Goal: Information Seeking & Learning: Learn about a topic

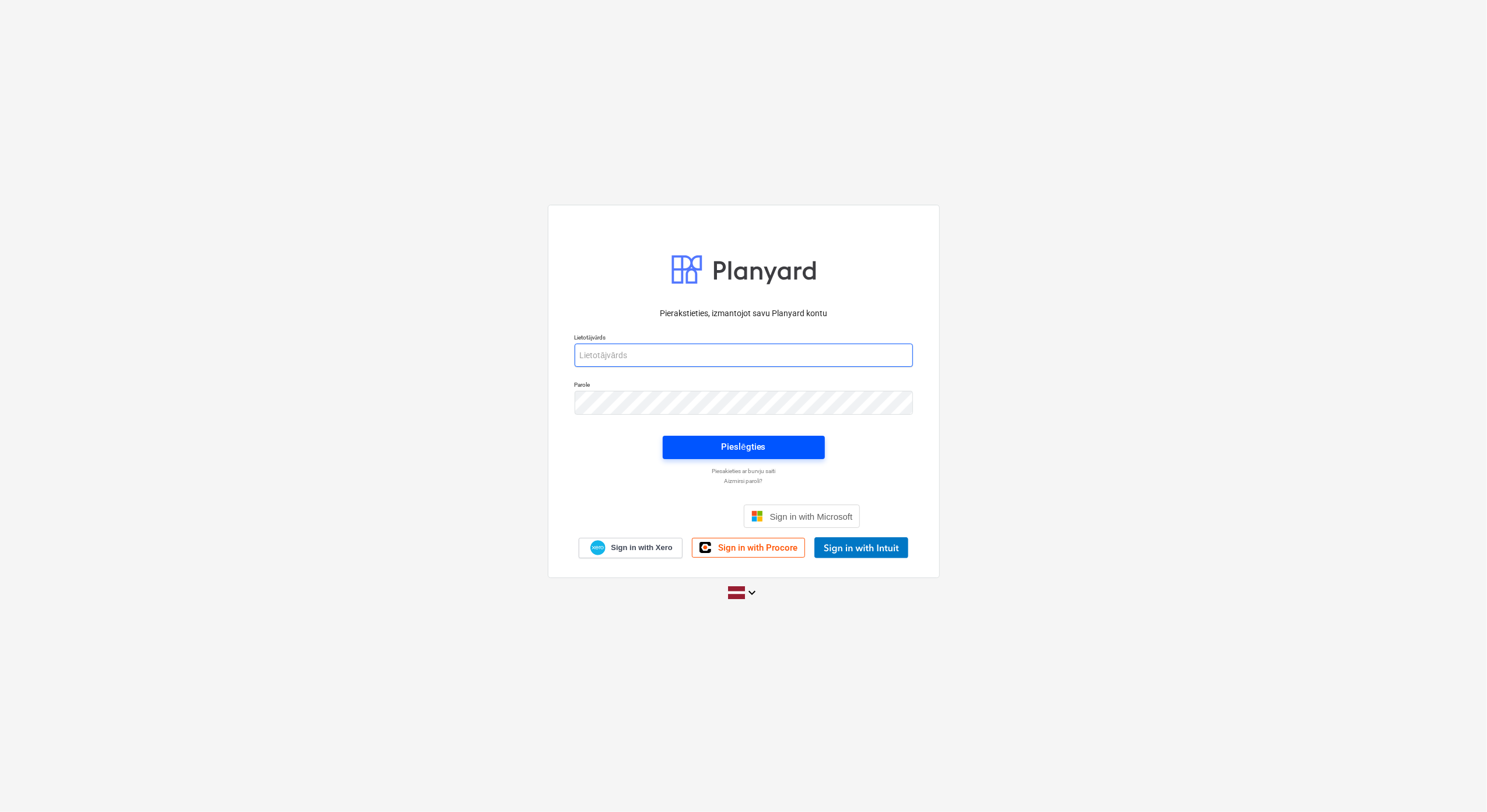
type input "lasma.erharde@bonava.com"
click at [757, 448] on div "Pieslēgties" at bounding box center [743, 446] width 44 height 15
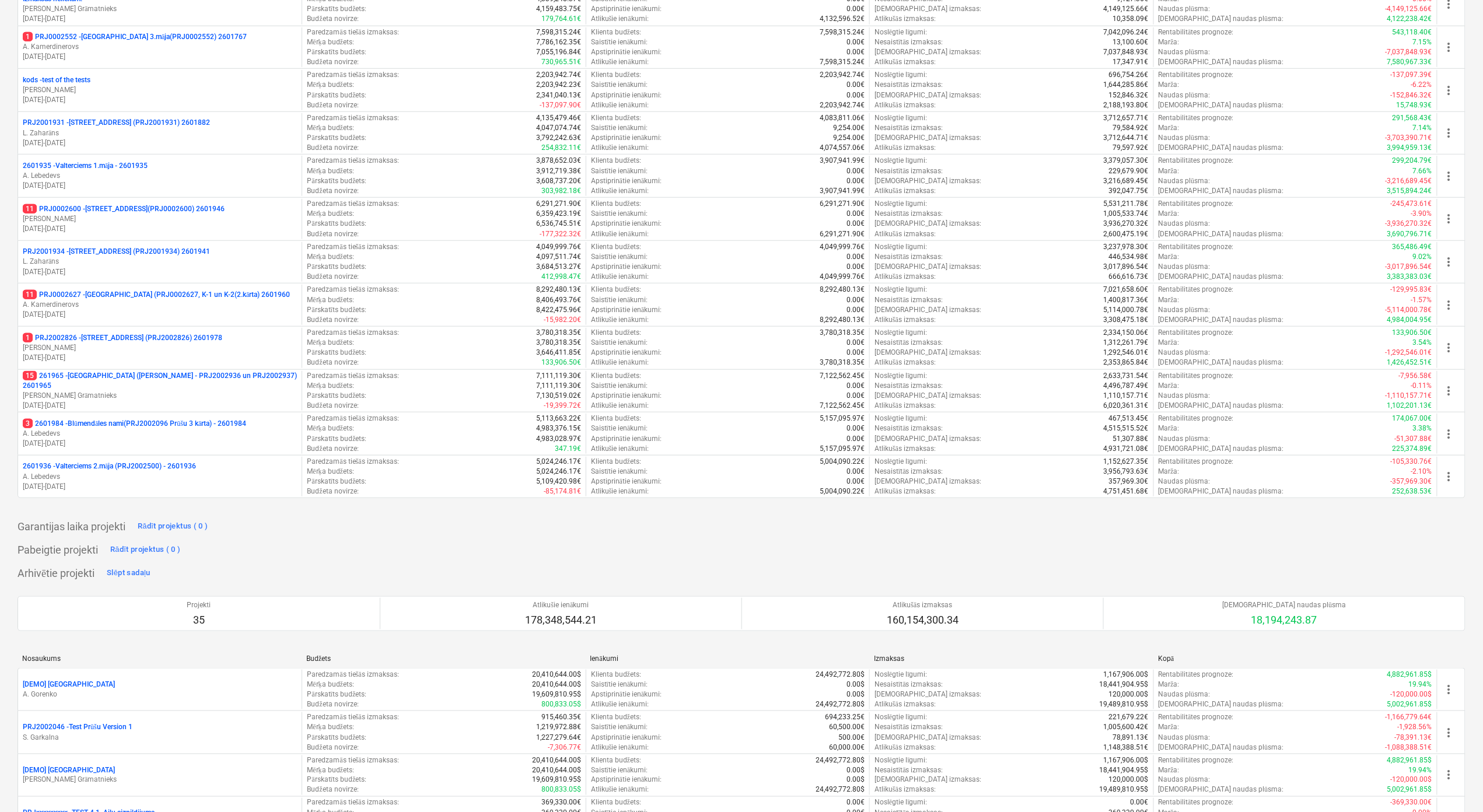
scroll to position [311, 0]
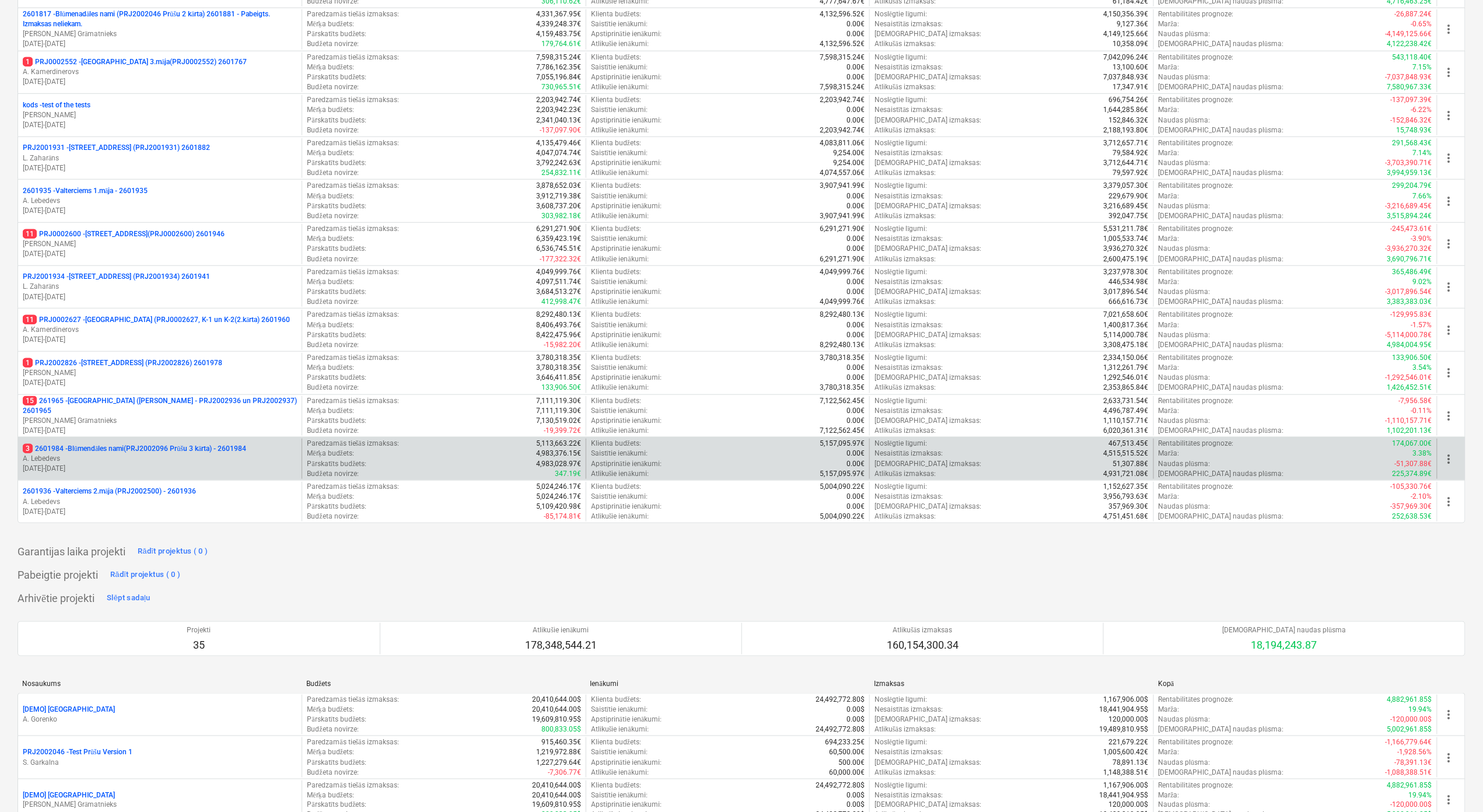
click at [229, 451] on p "3 2601984 - Blūmendāles nami(PRJ2002096 Prūšu 3 kārta) - 2601984" at bounding box center [135, 449] width 224 height 10
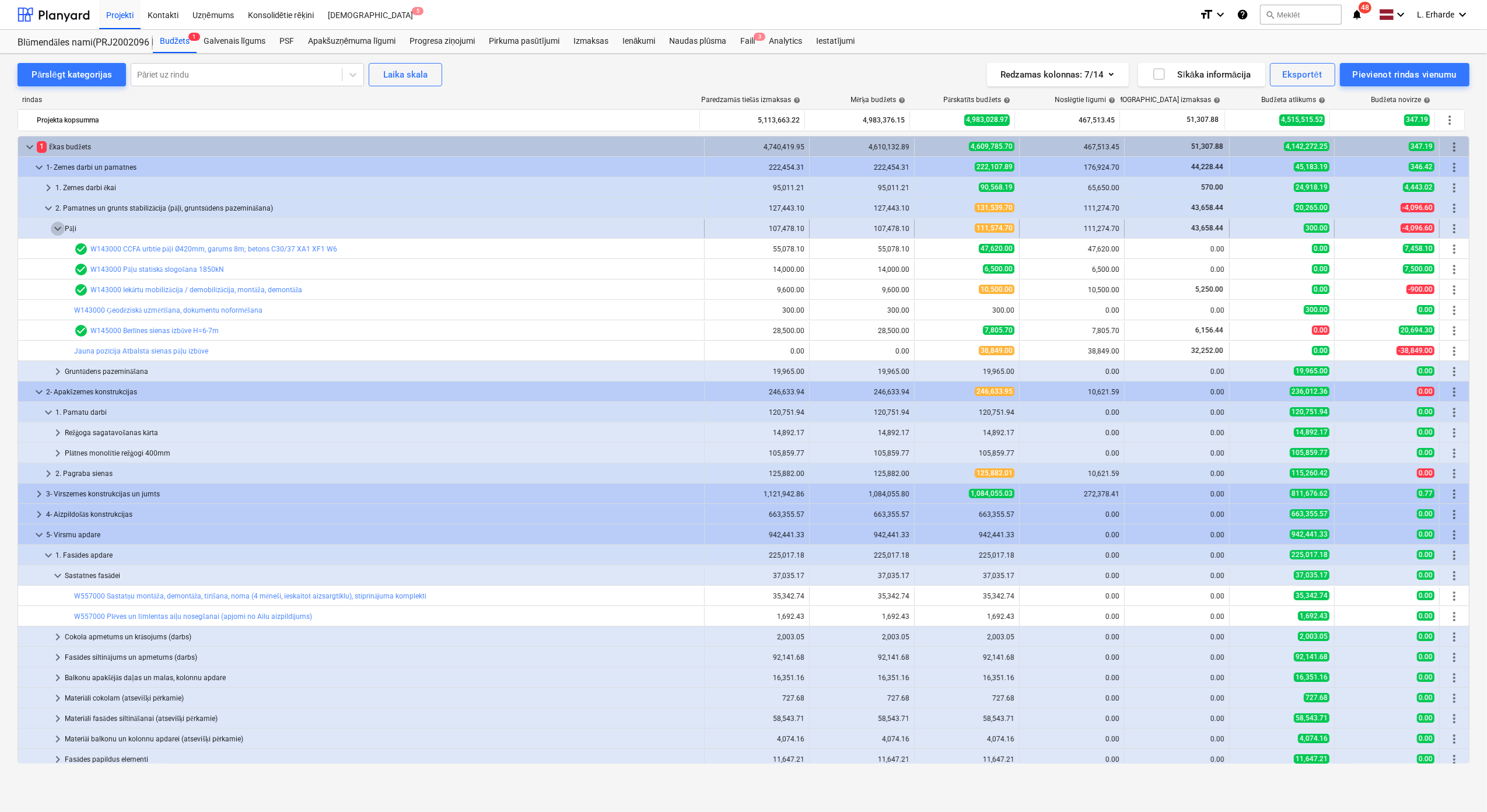
click at [64, 232] on span "keyboard_arrow_down" at bounding box center [57, 229] width 14 height 14
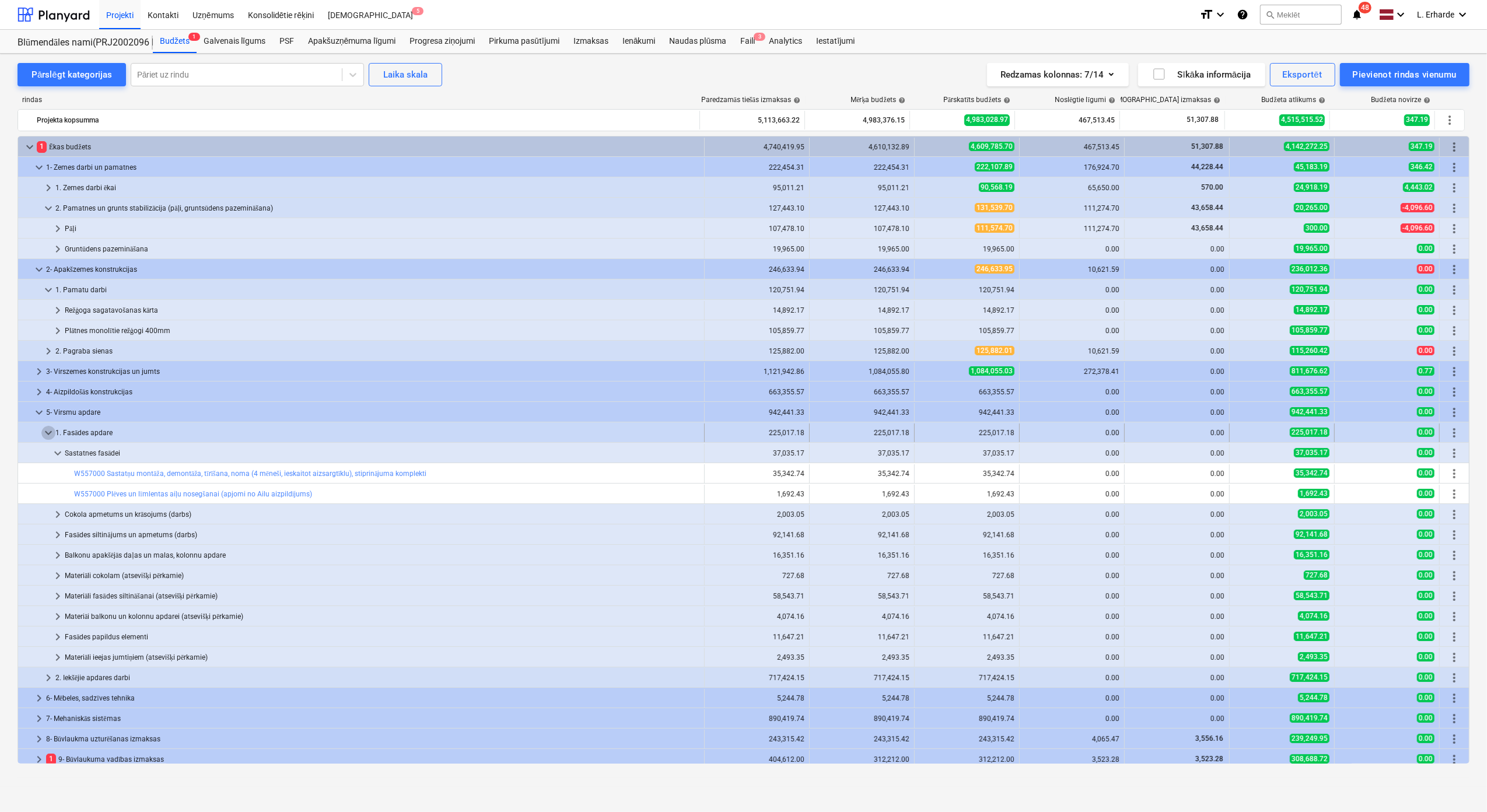
click at [44, 432] on span "keyboard_arrow_down" at bounding box center [49, 433] width 14 height 14
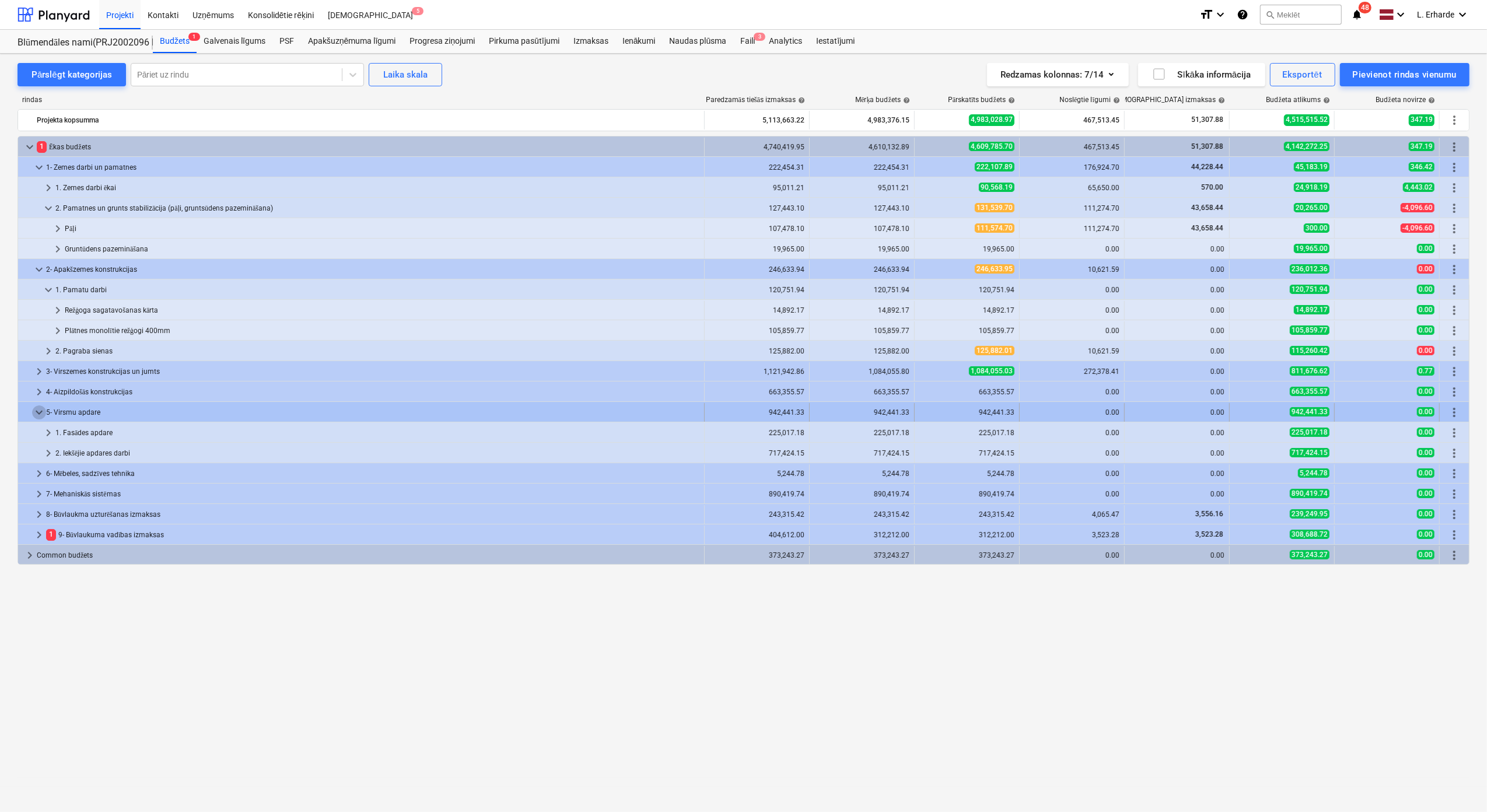
click at [38, 415] on span "keyboard_arrow_down" at bounding box center [39, 412] width 14 height 14
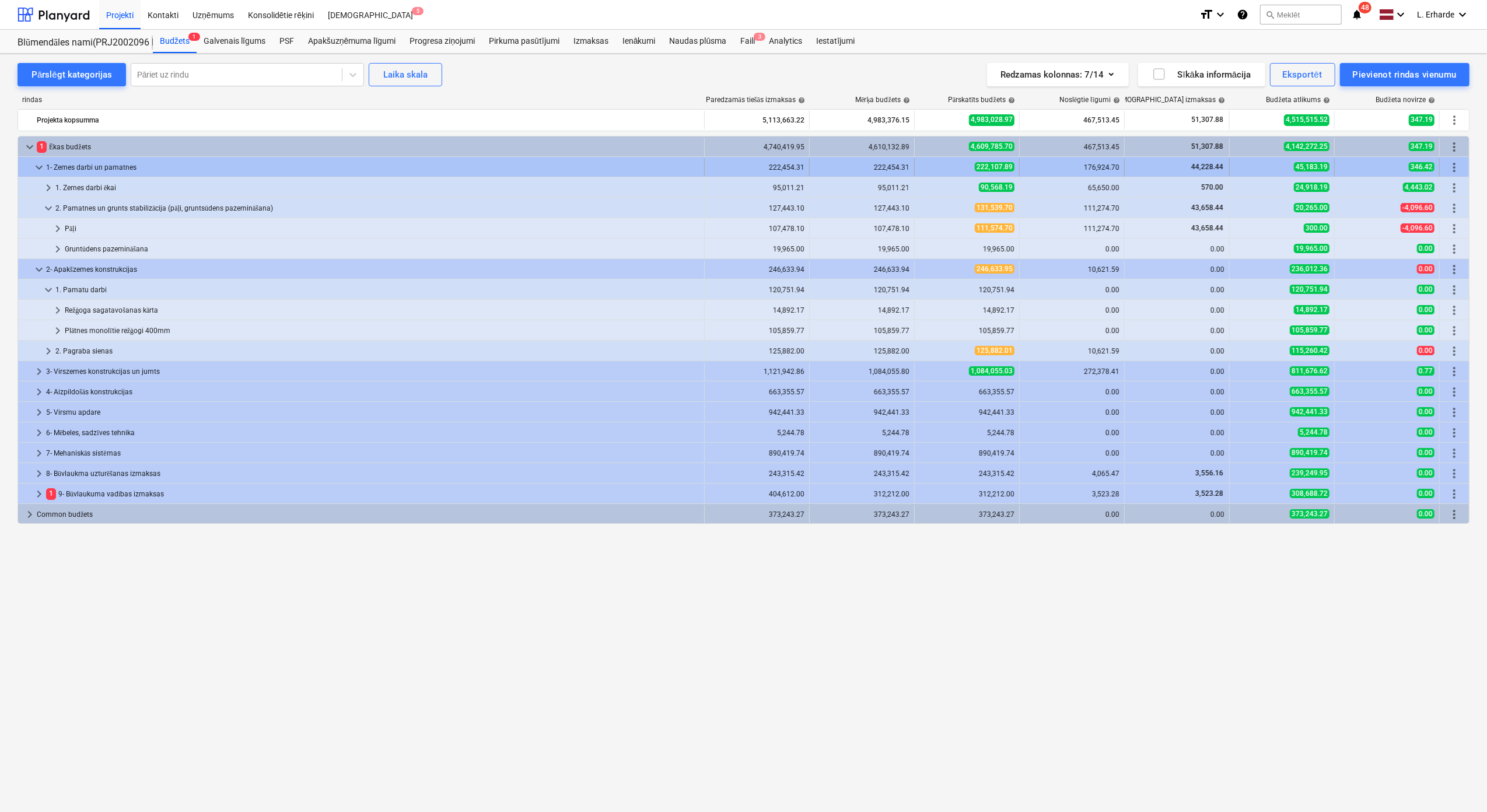
click at [42, 166] on span "keyboard_arrow_down" at bounding box center [39, 167] width 14 height 14
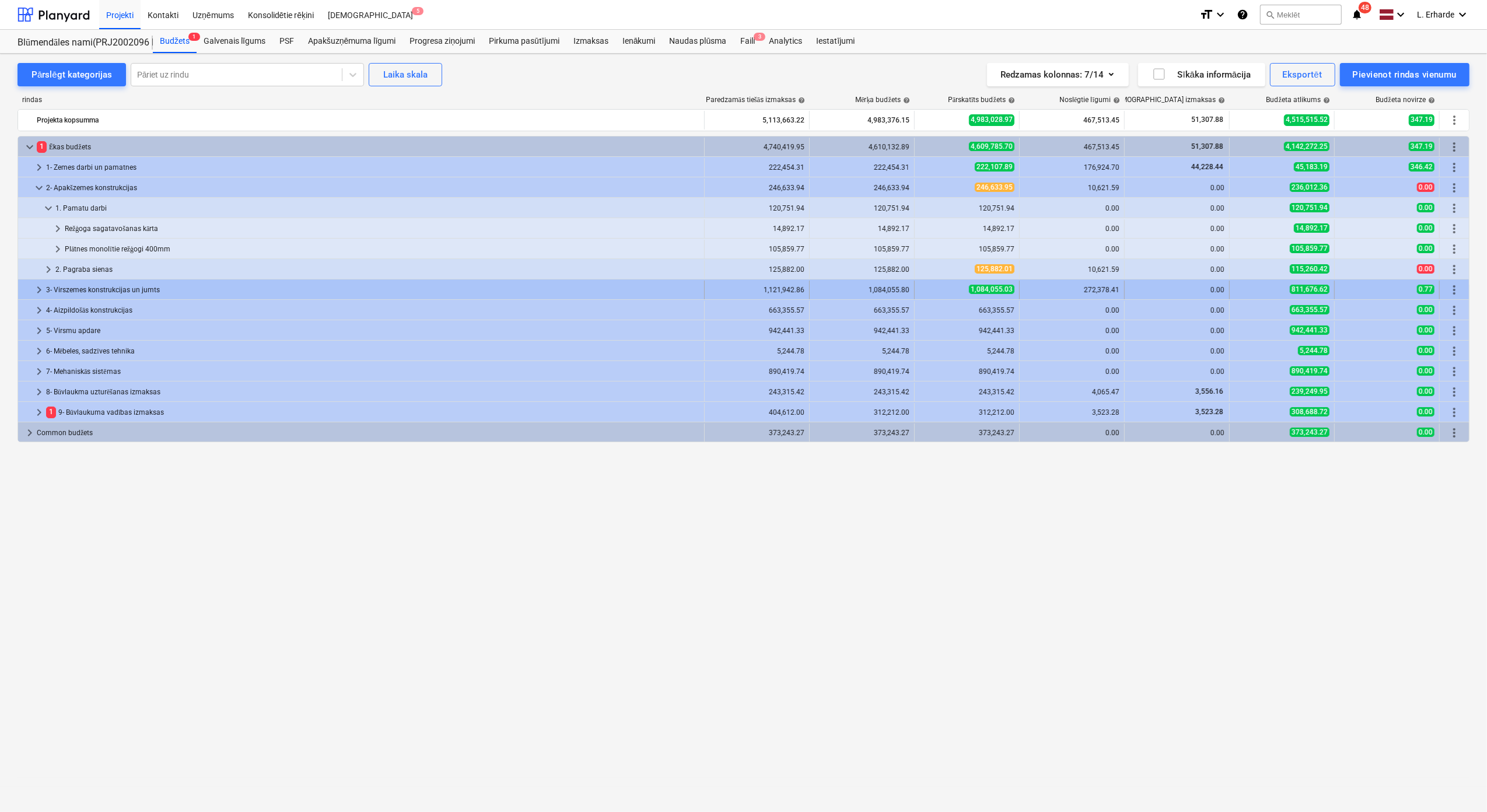
click at [40, 290] on span "keyboard_arrow_right" at bounding box center [39, 290] width 14 height 14
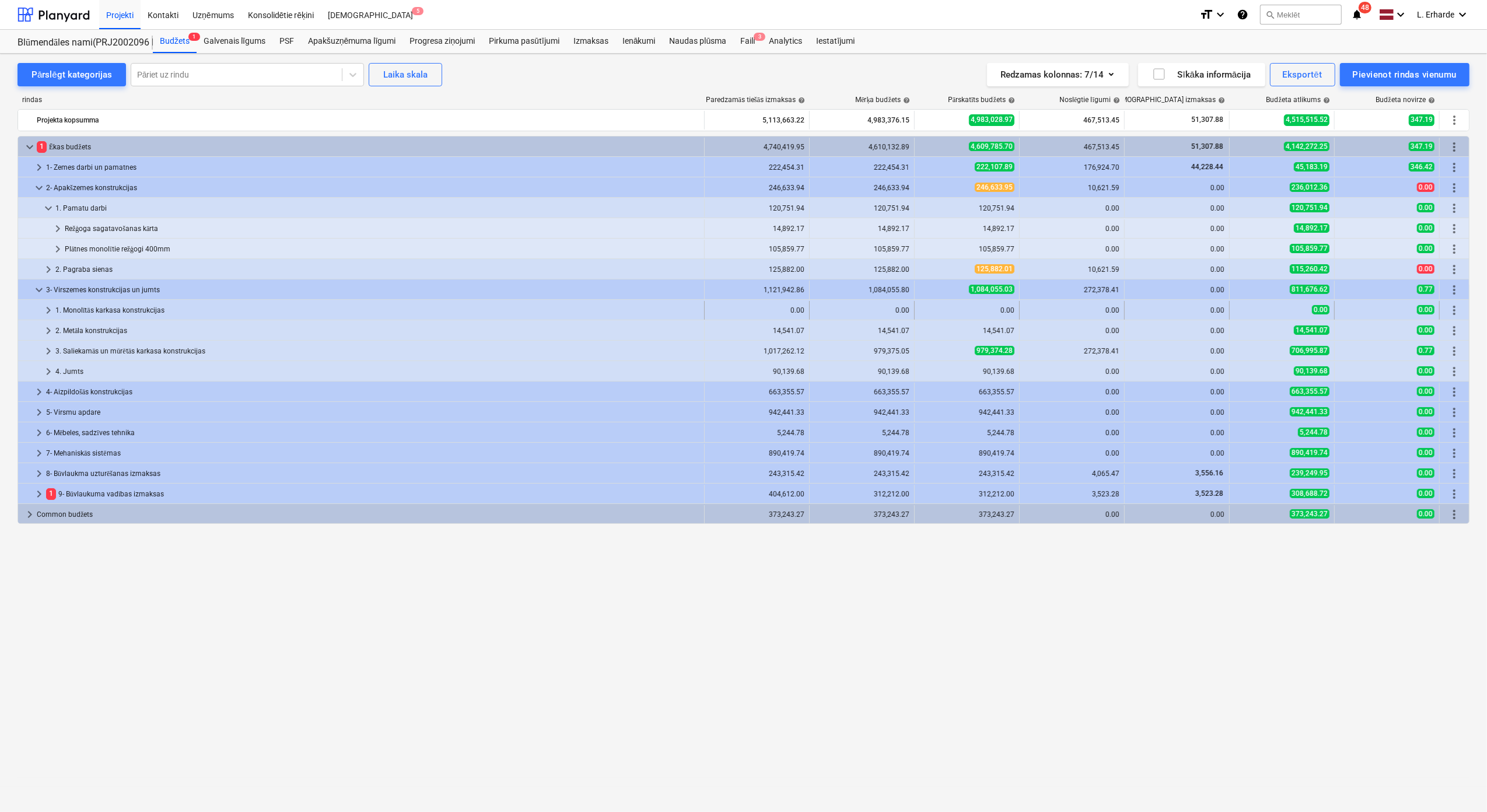
click at [44, 308] on span "keyboard_arrow_right" at bounding box center [49, 310] width 14 height 14
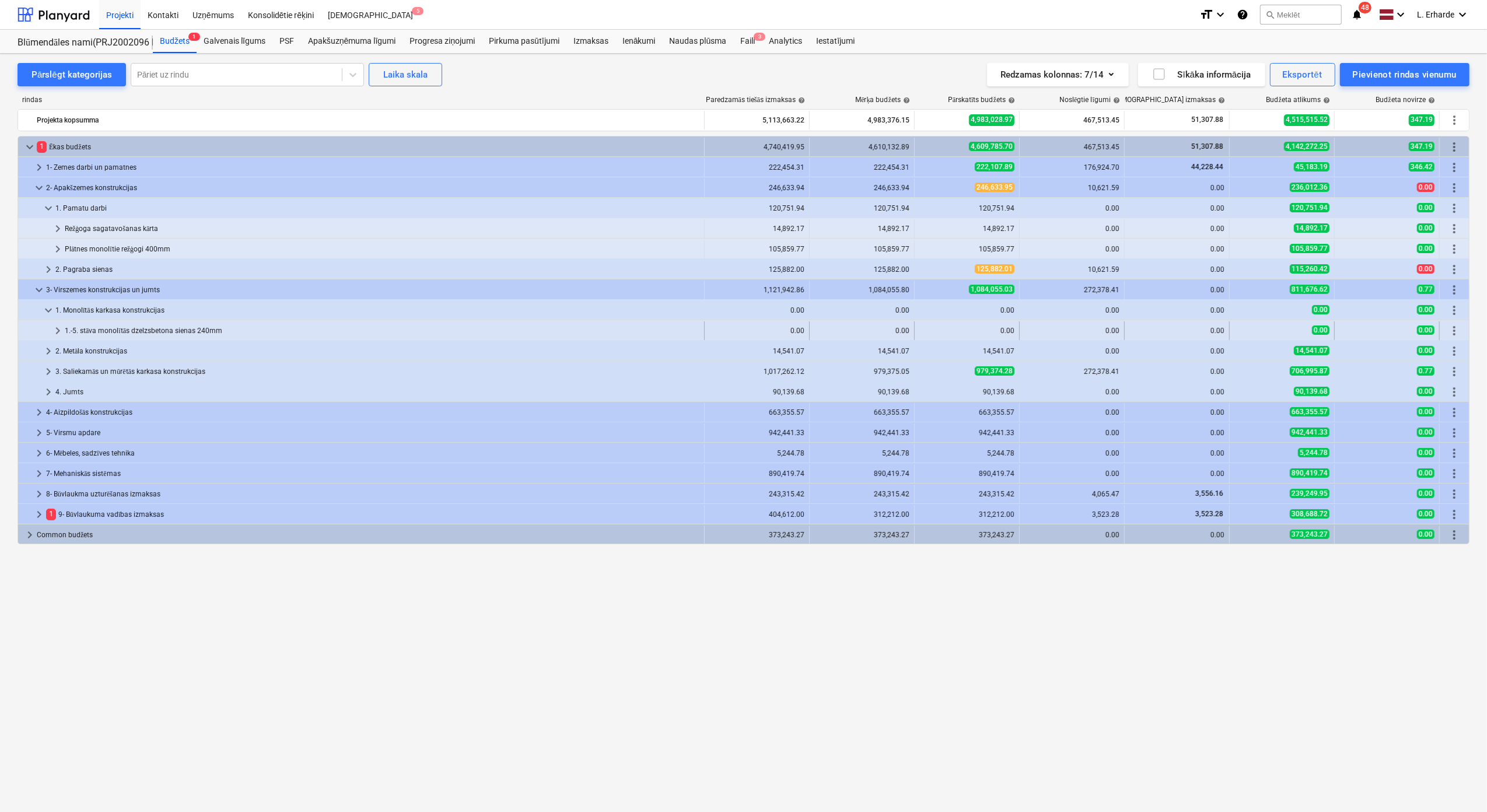
click at [182, 332] on div "1.-5. stāva monolītās dzelzsbetona sienas 240mm" at bounding box center [382, 331] width 635 height 19
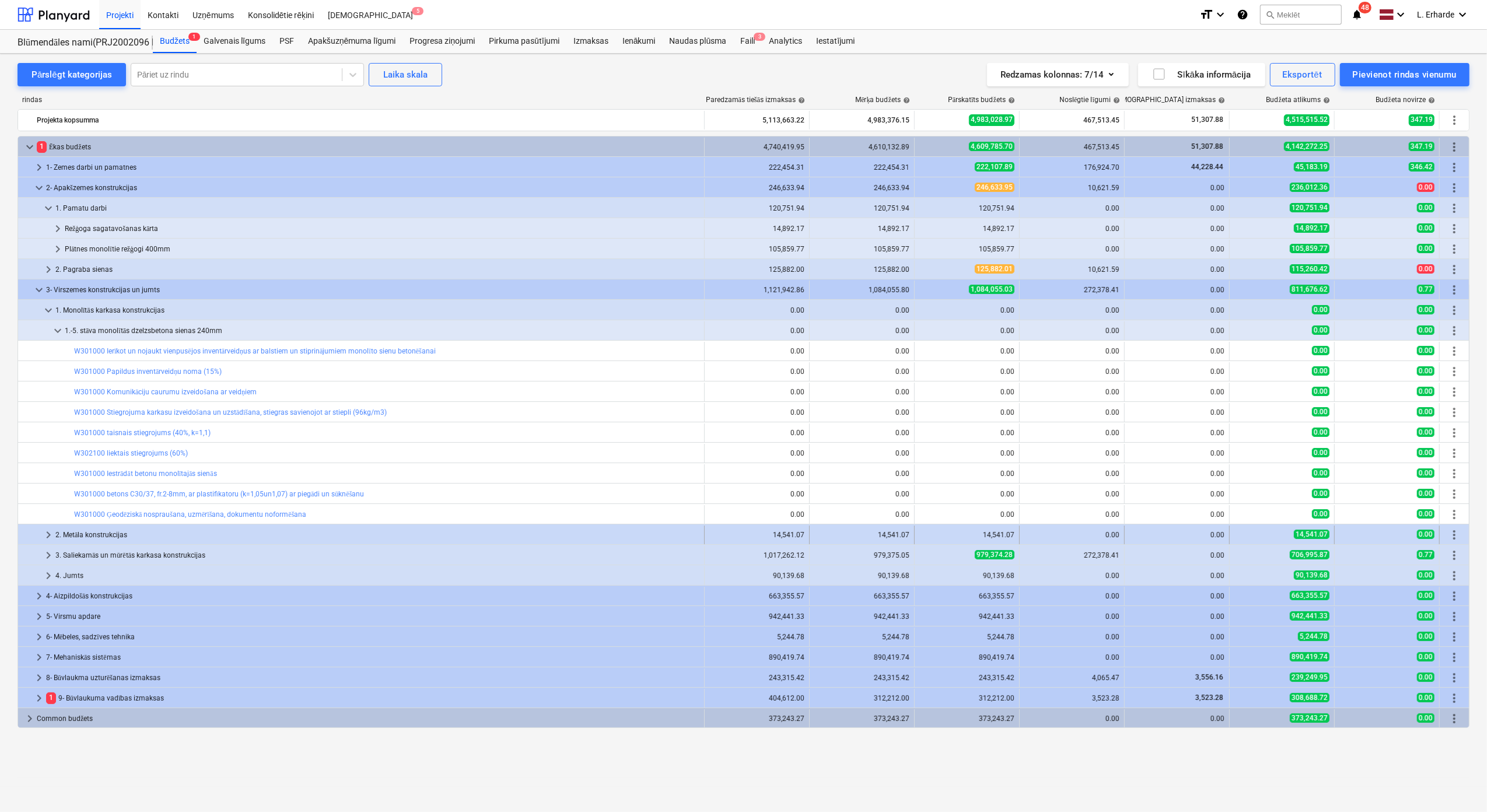
click at [124, 532] on div "2. Metāla konstrukcijas" at bounding box center [378, 535] width 644 height 19
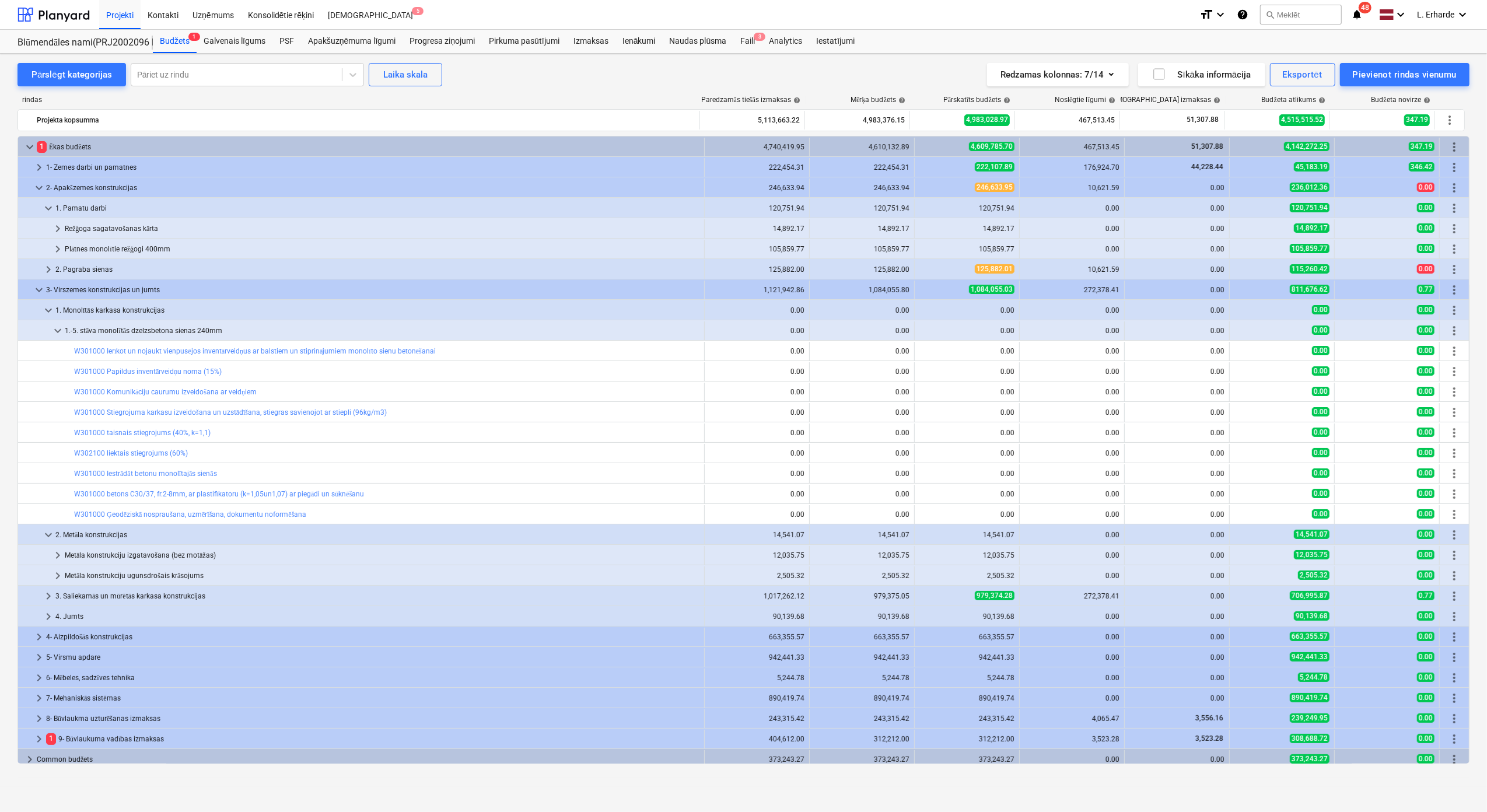
scroll to position [5, 0]
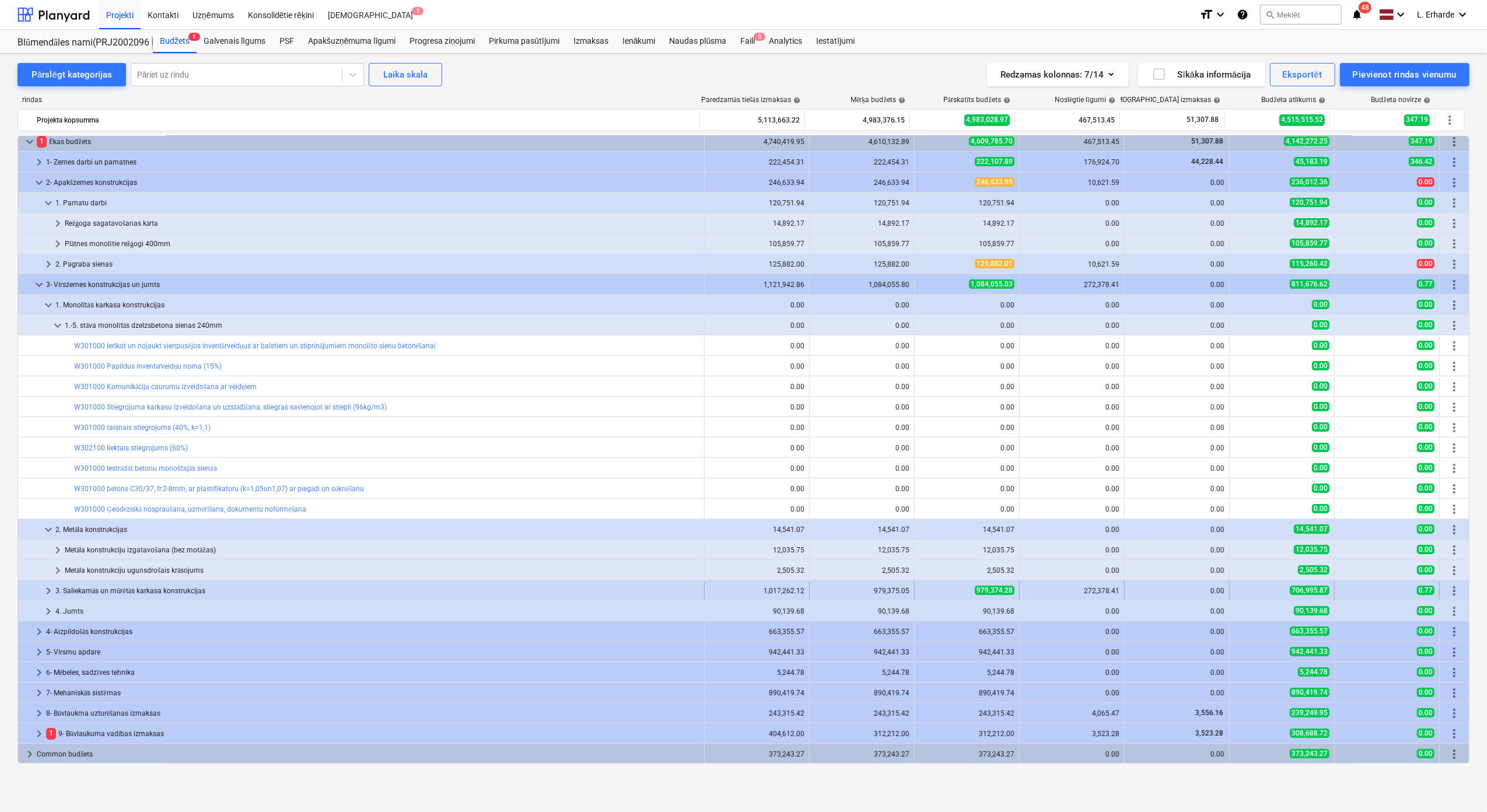
click at [133, 591] on div "3. Saliekamās un mūrētās karkasa konstrukcijas" at bounding box center [378, 591] width 644 height 19
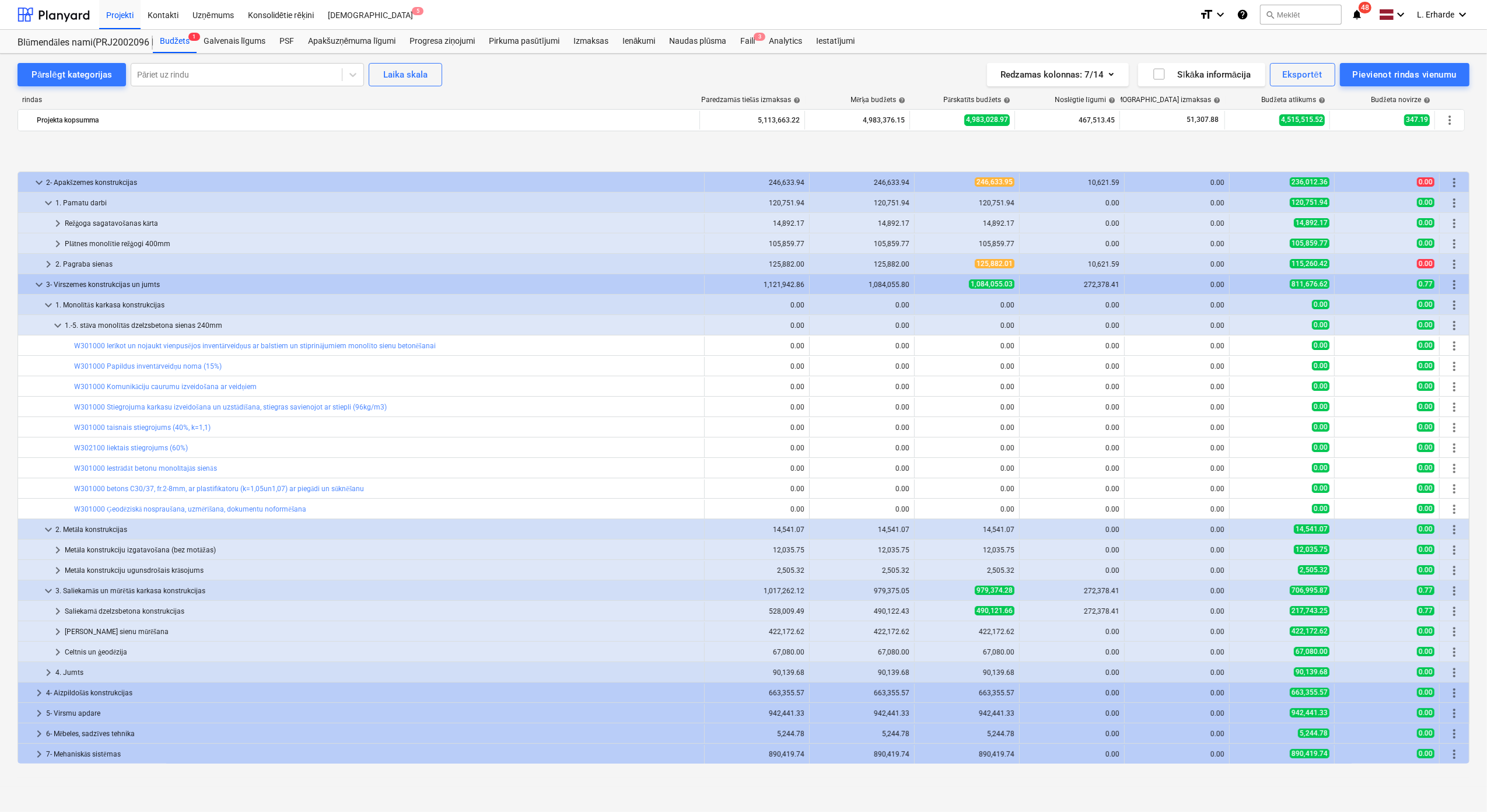
scroll to position [66, 0]
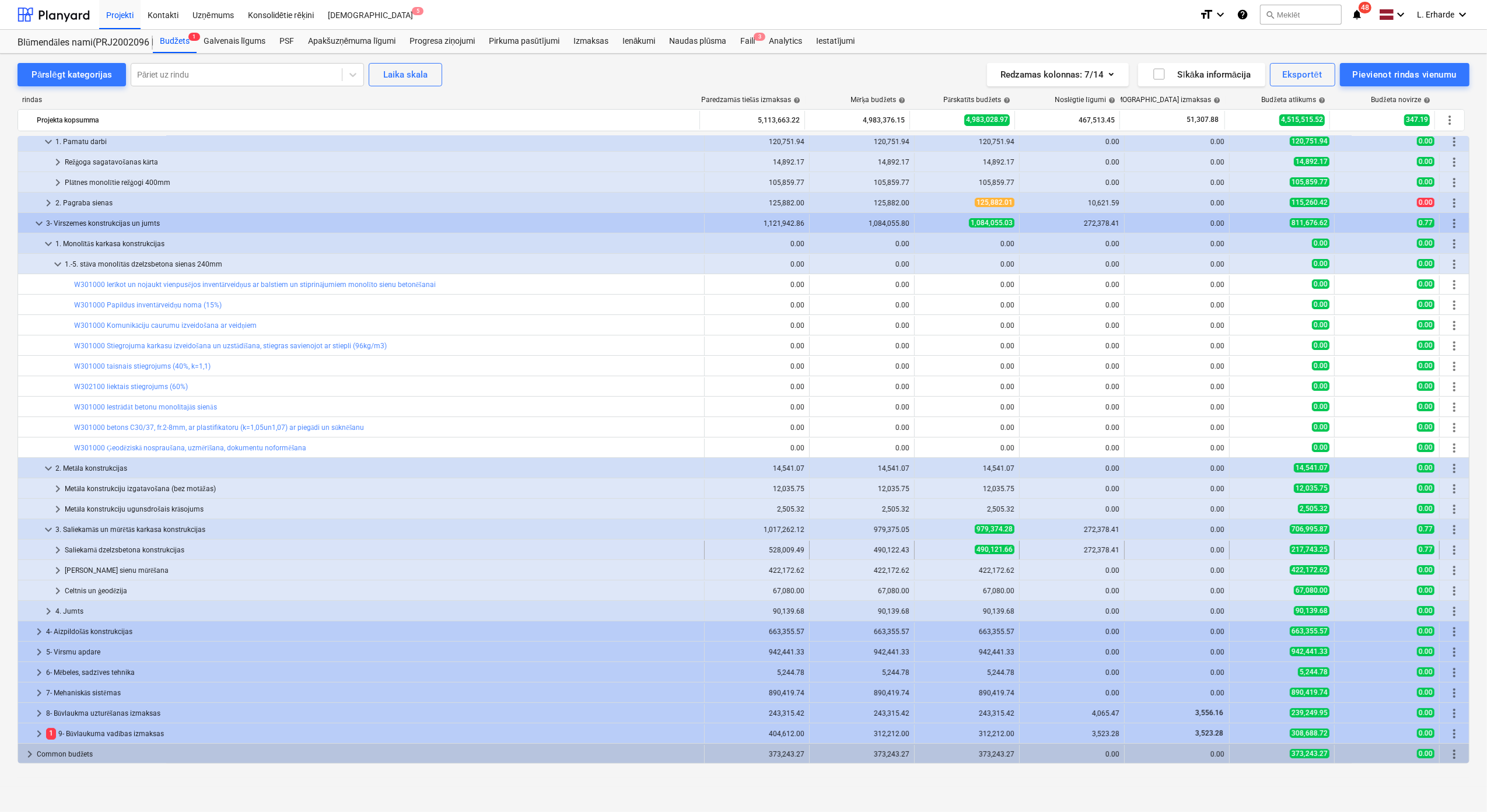
click at [152, 551] on div "Saliekamā dzelzsbetona konstrukcijas" at bounding box center [382, 550] width 635 height 19
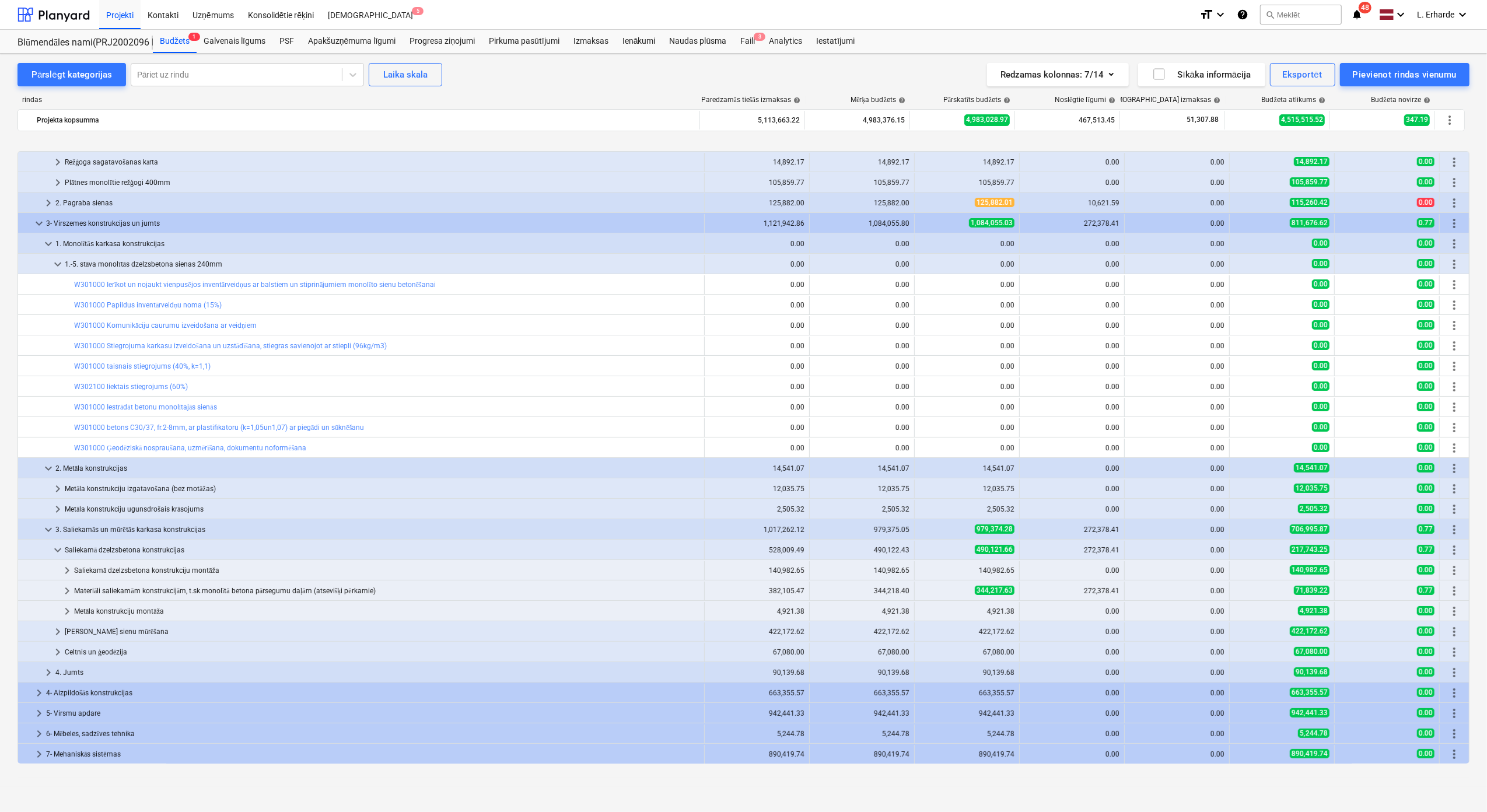
scroll to position [127, 0]
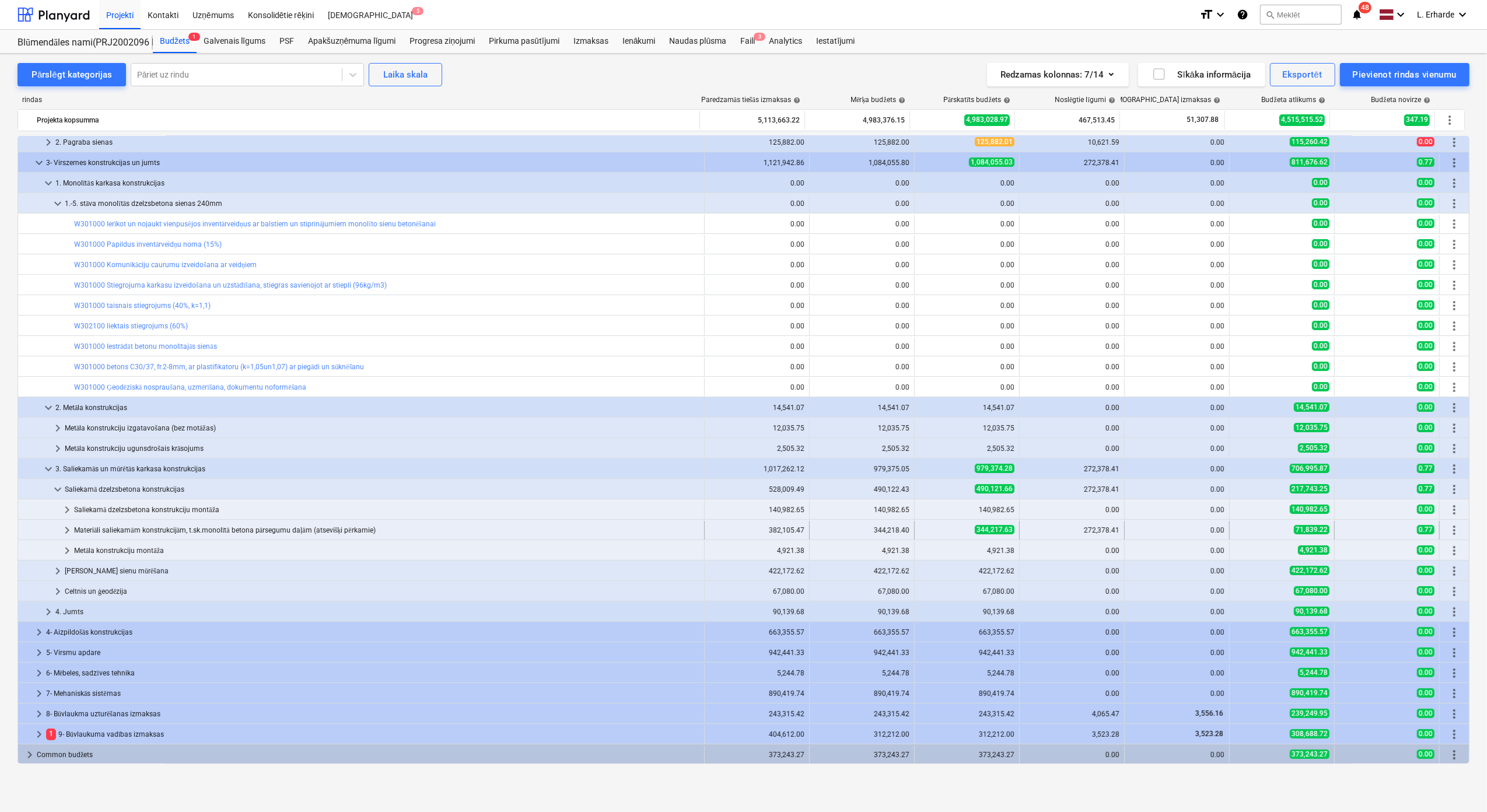
click at [322, 532] on div "Materiāli saliekamām konstrukcijām, t.sk.monolītā betona pārsegumu daļām (atsev…" at bounding box center [387, 530] width 625 height 19
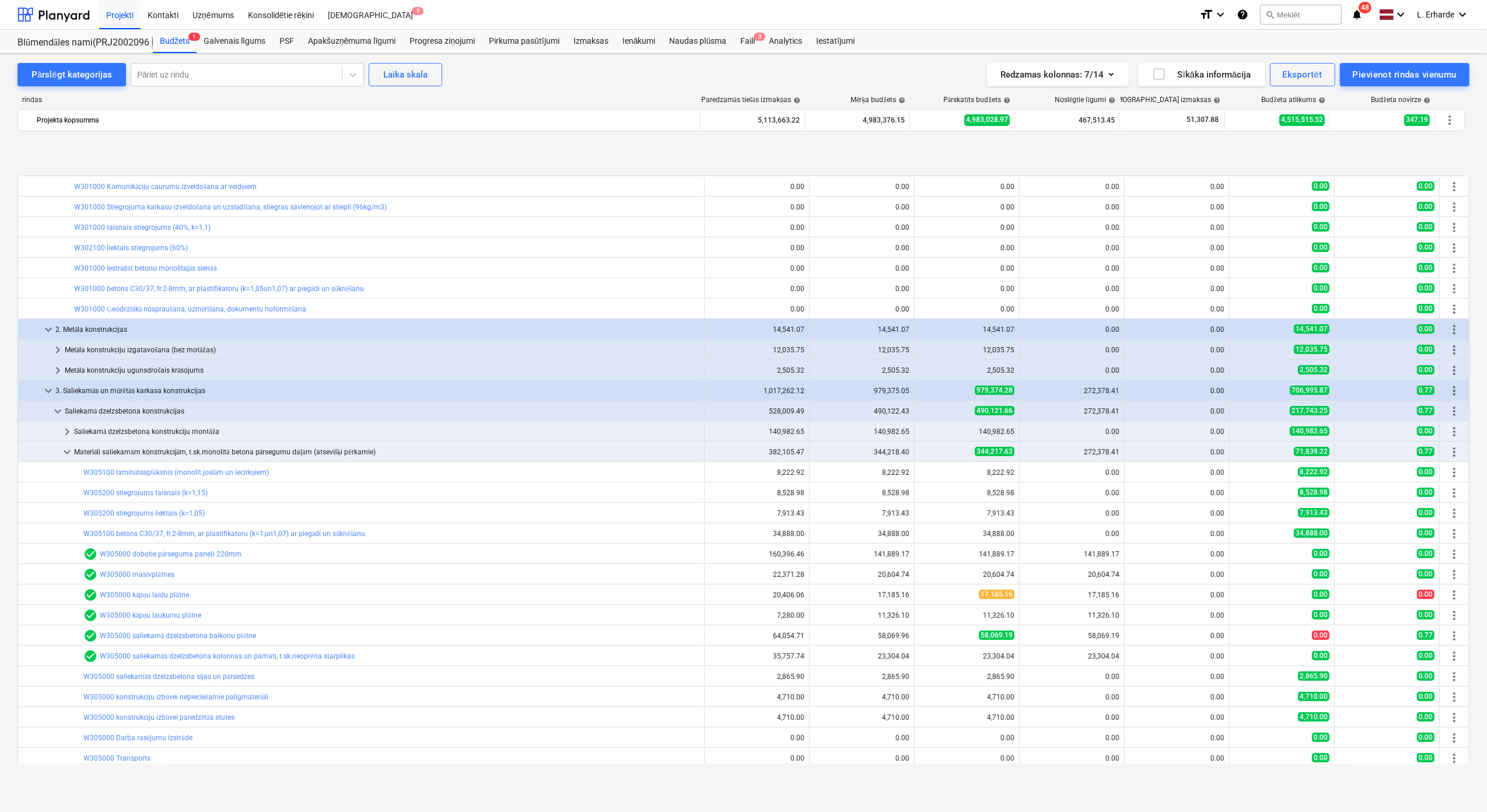
scroll to position [283, 0]
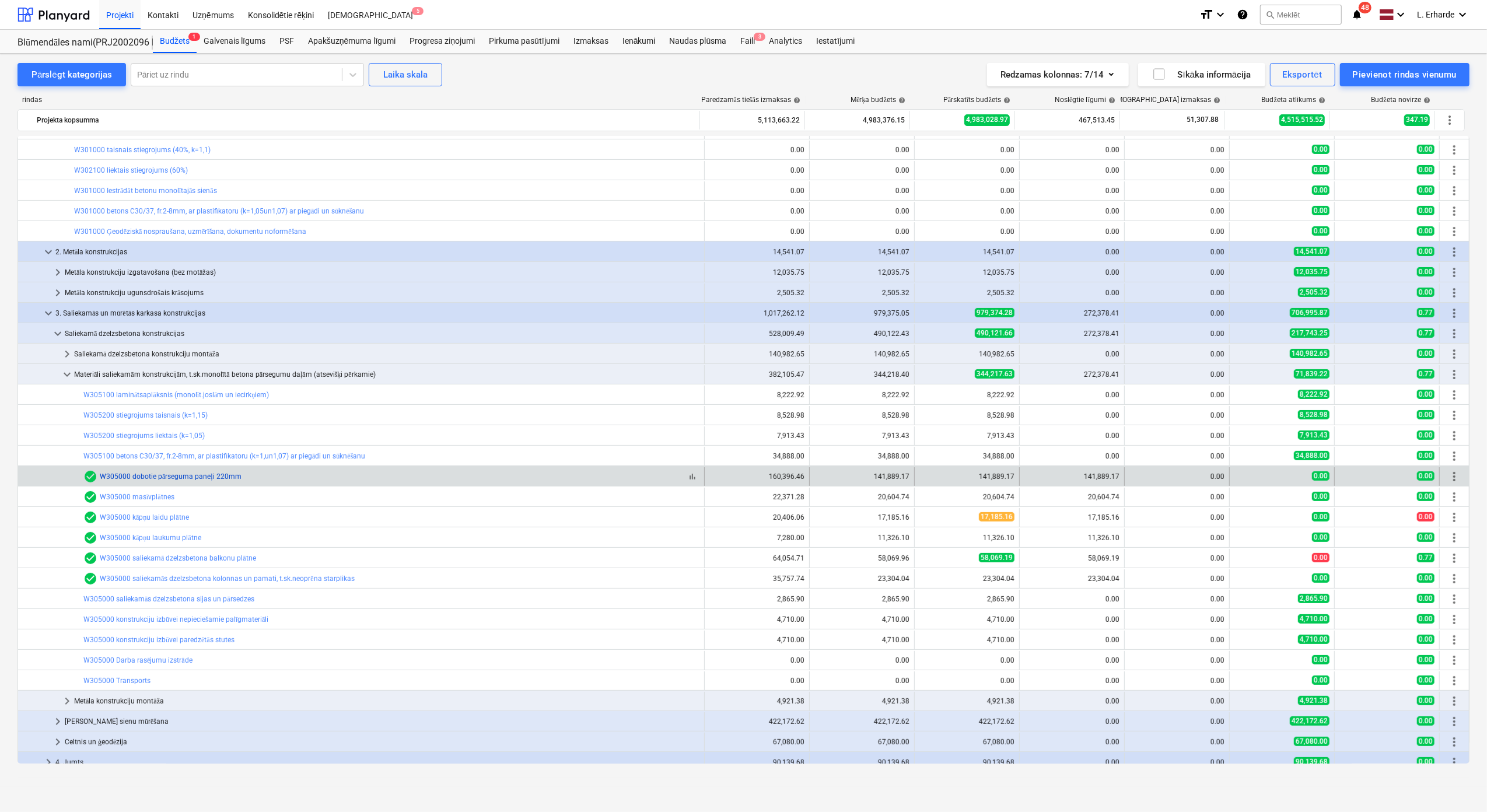
click at [193, 476] on link "W305000 dobotie pārseguma paneļi 220mm" at bounding box center [171, 476] width 141 height 8
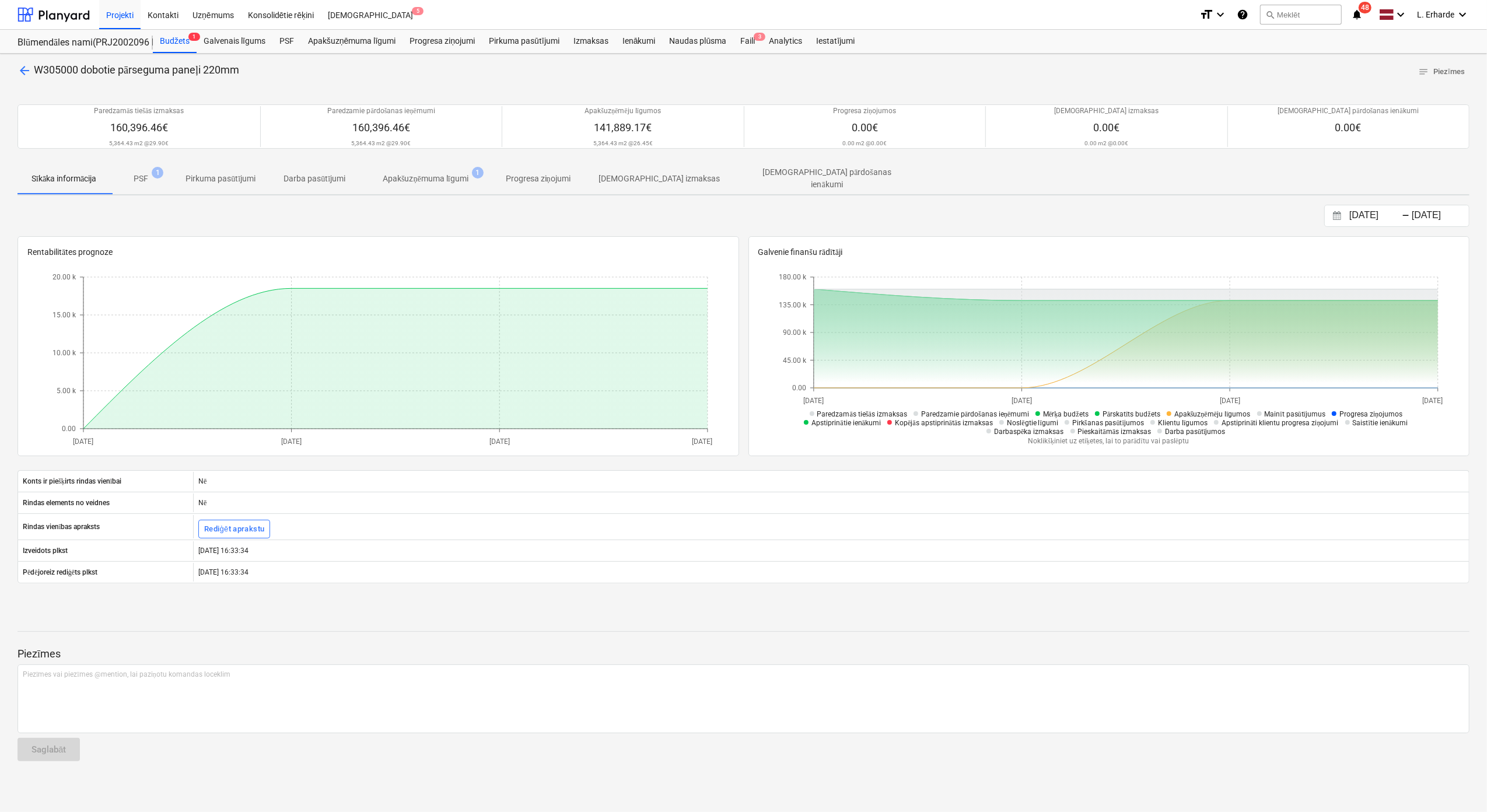
click at [442, 180] on p "Apakšuzņēmuma līgumi" at bounding box center [426, 178] width 86 height 12
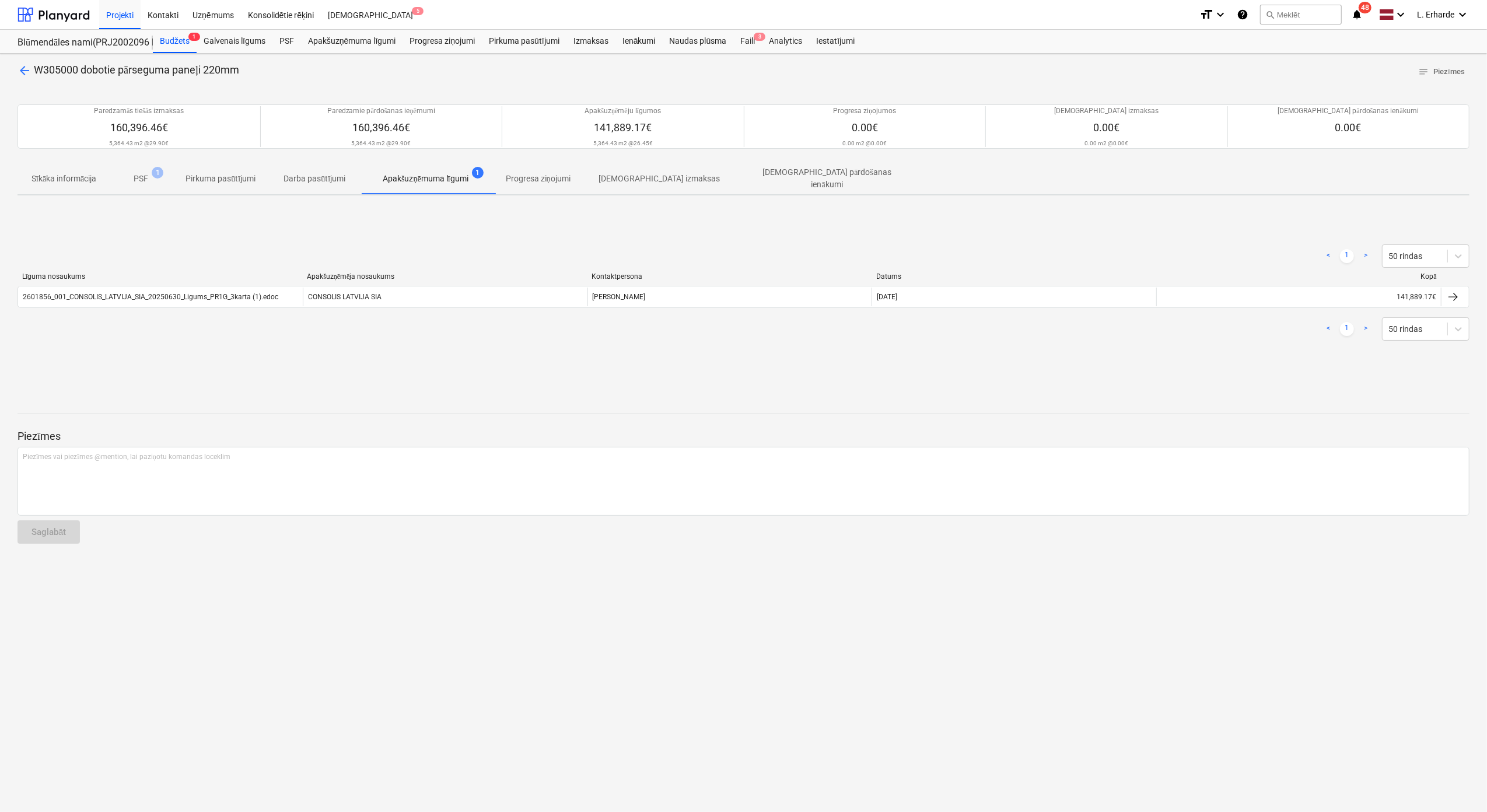
click at [22, 73] on span "arrow_back" at bounding box center [25, 71] width 14 height 14
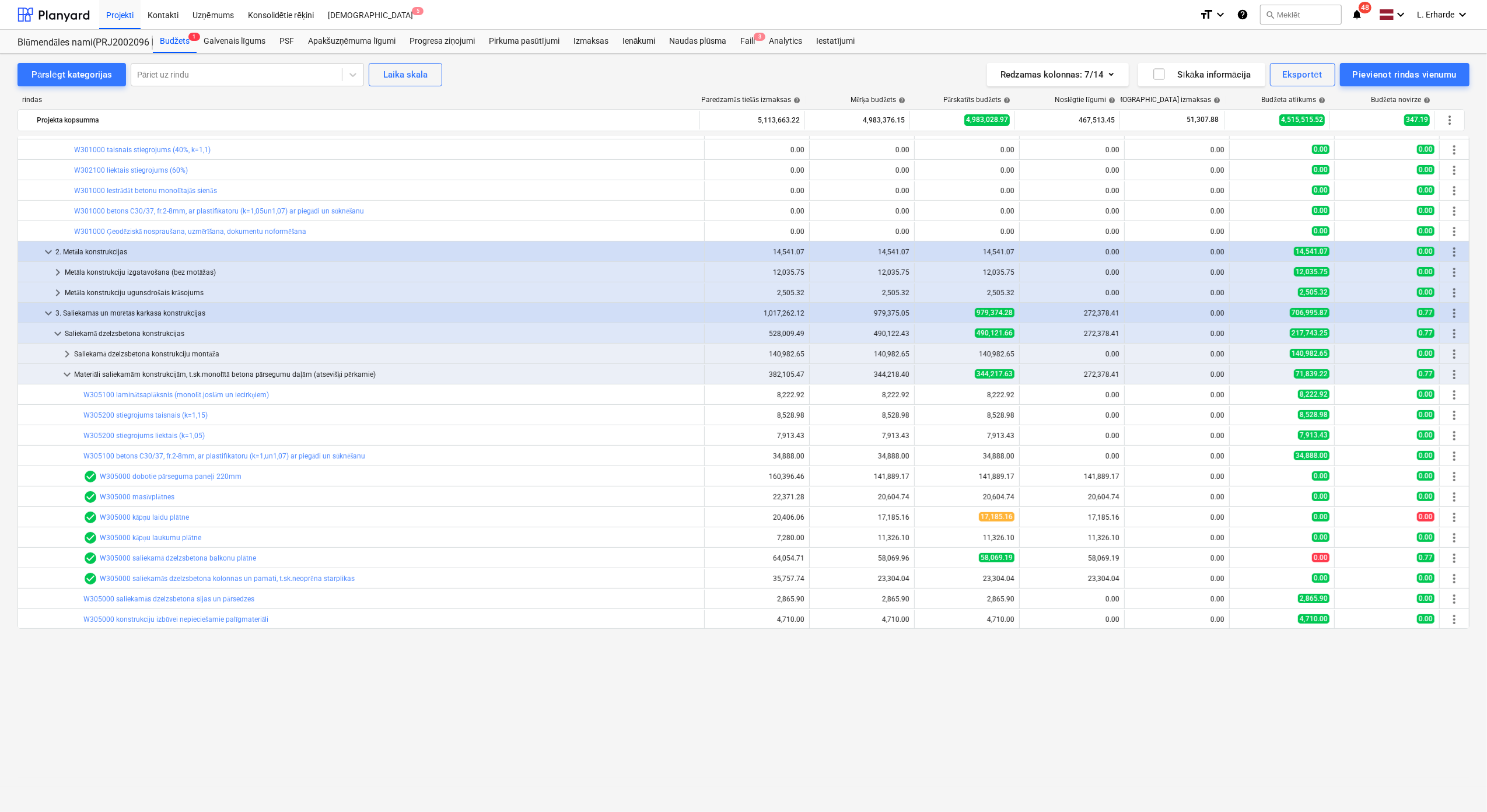
scroll to position [127, 0]
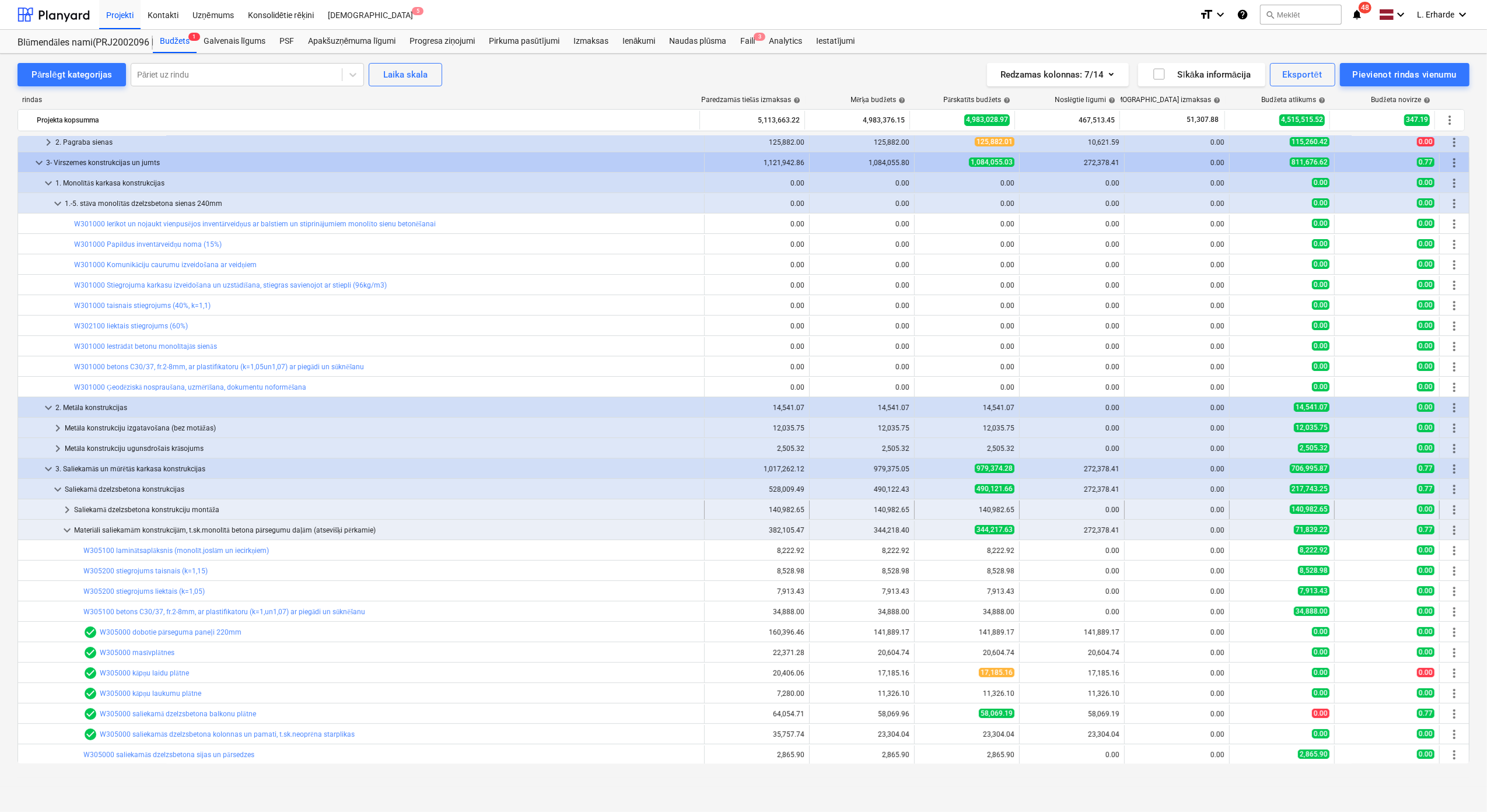
click at [111, 509] on div "Saliekamā dzelzsbetona konstrukciju montāža" at bounding box center [387, 510] width 625 height 19
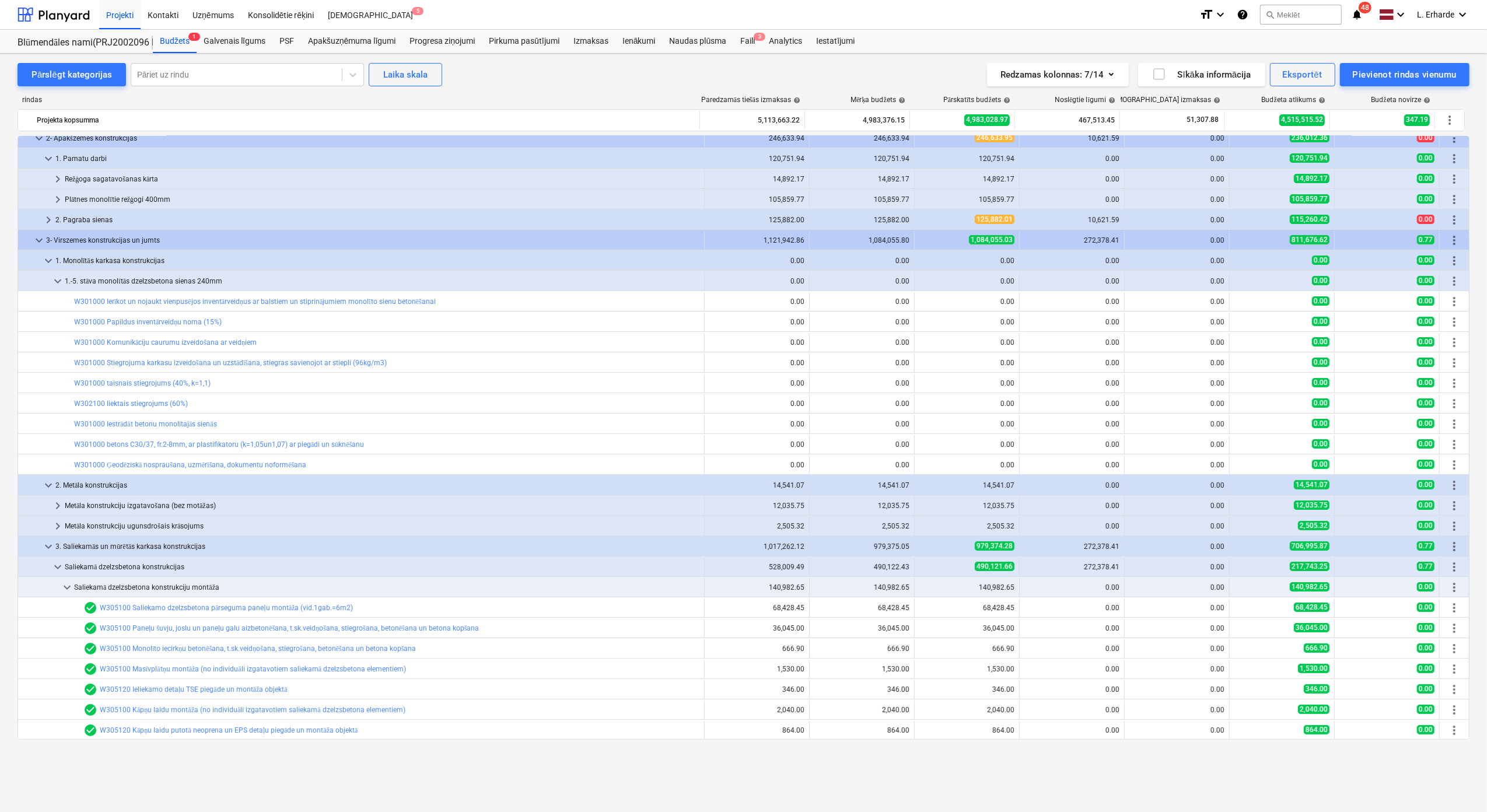
scroll to position [0, 0]
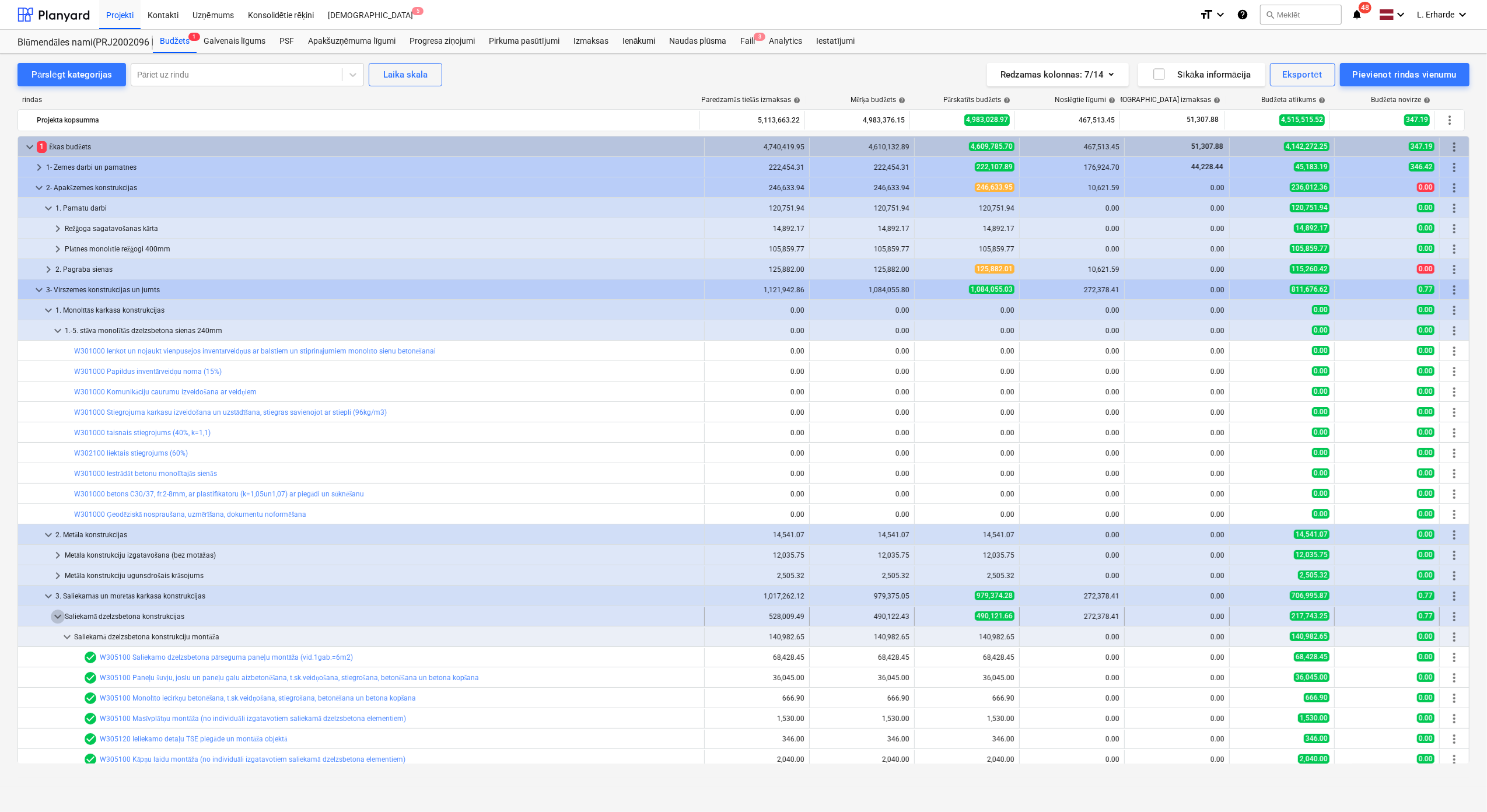
click at [59, 619] on span "keyboard_arrow_down" at bounding box center [57, 616] width 14 height 14
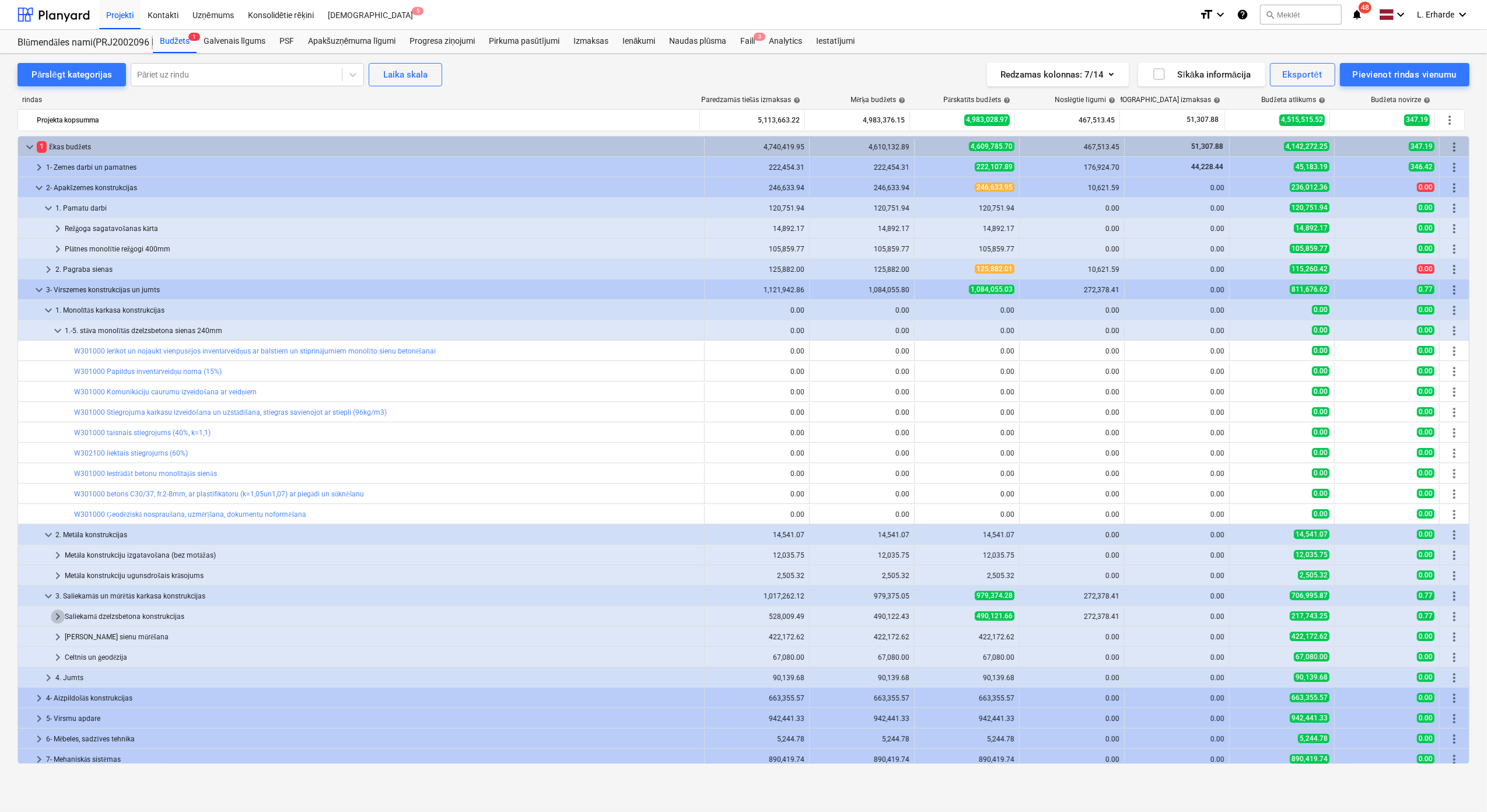
click at [59, 619] on span "keyboard_arrow_right" at bounding box center [57, 616] width 14 height 14
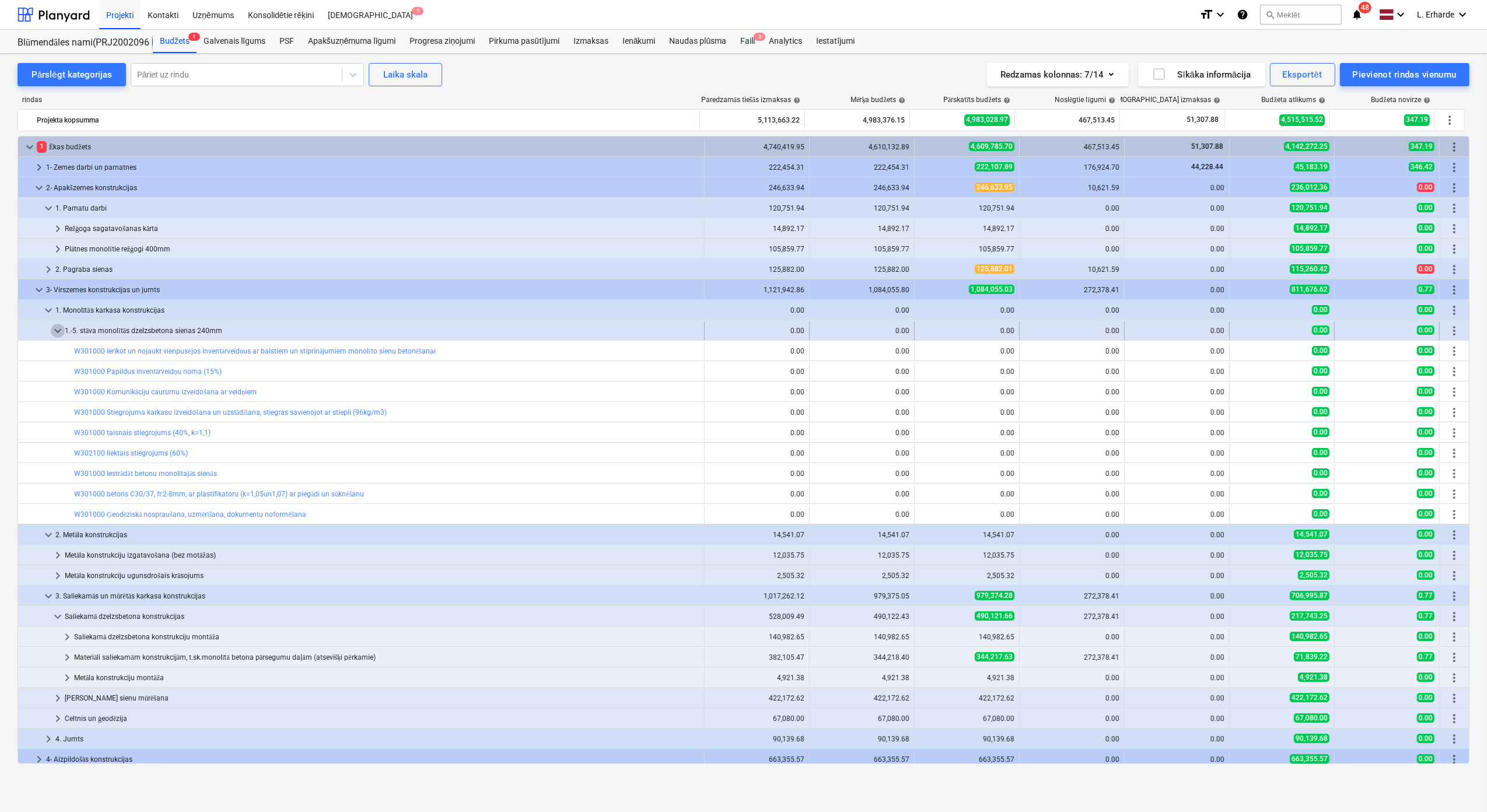
click at [56, 331] on span "keyboard_arrow_down" at bounding box center [57, 331] width 14 height 14
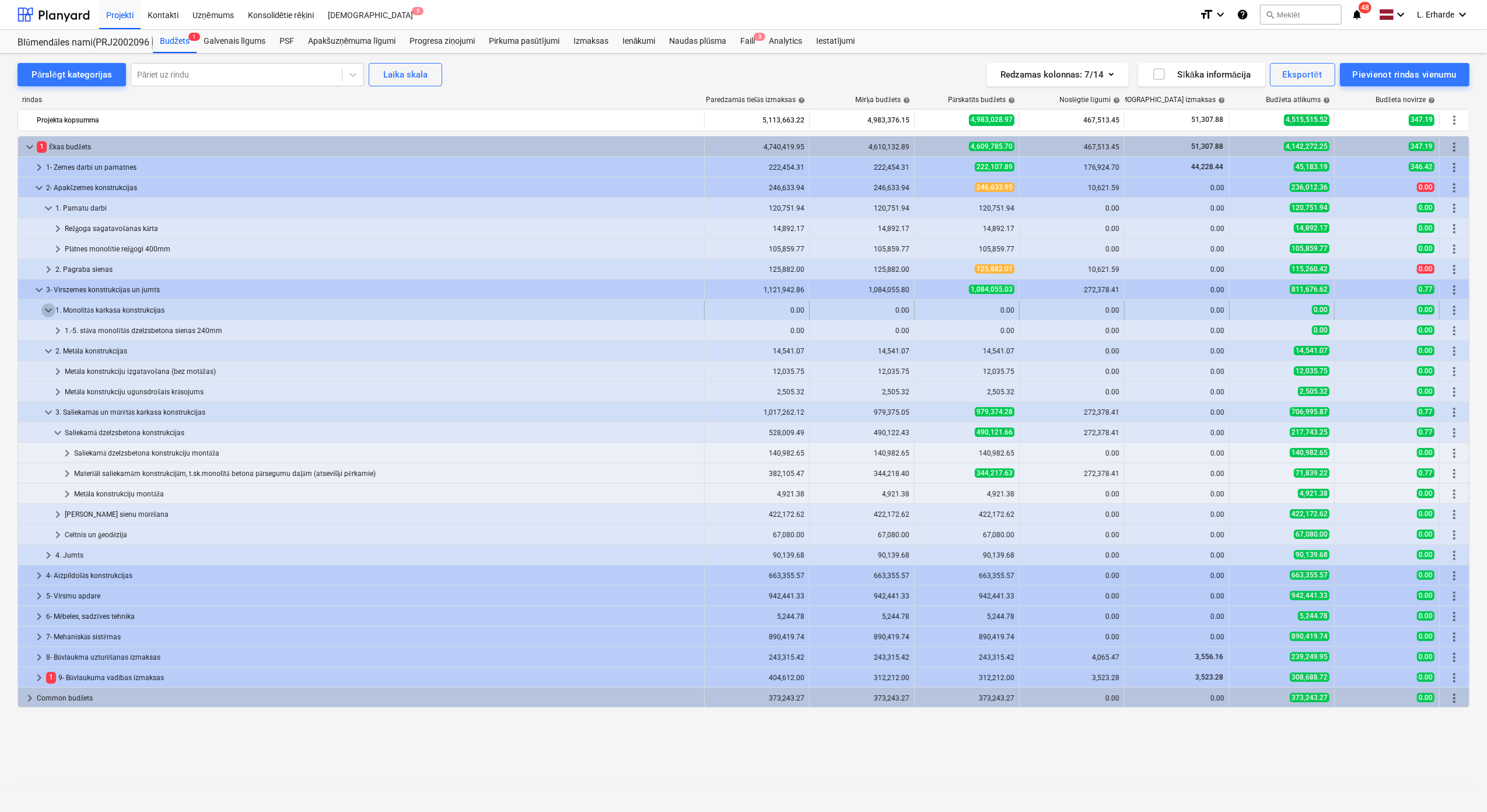
click at [42, 311] on span "keyboard_arrow_down" at bounding box center [49, 310] width 14 height 14
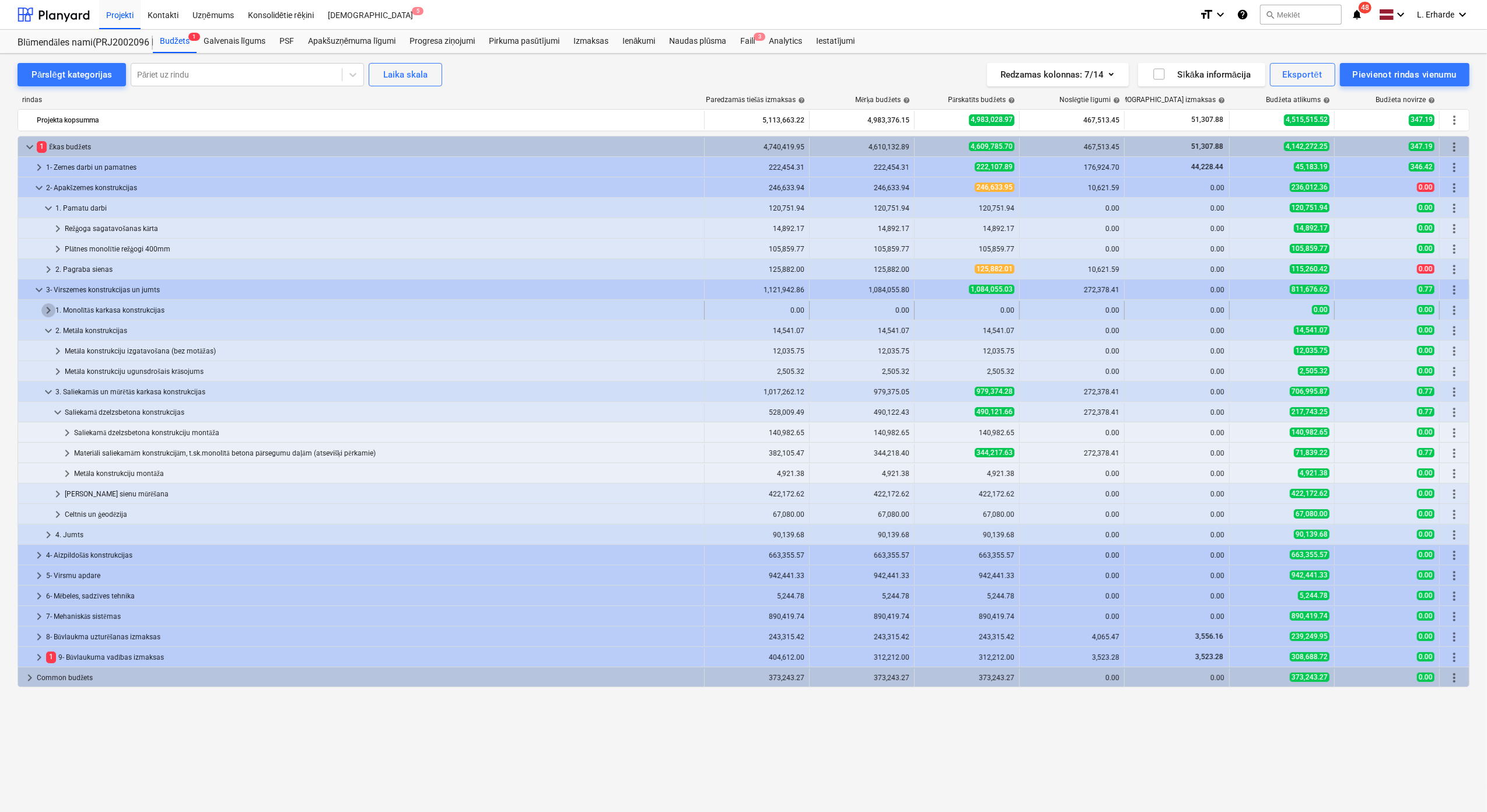
click at [43, 311] on span "keyboard_arrow_right" at bounding box center [49, 310] width 14 height 14
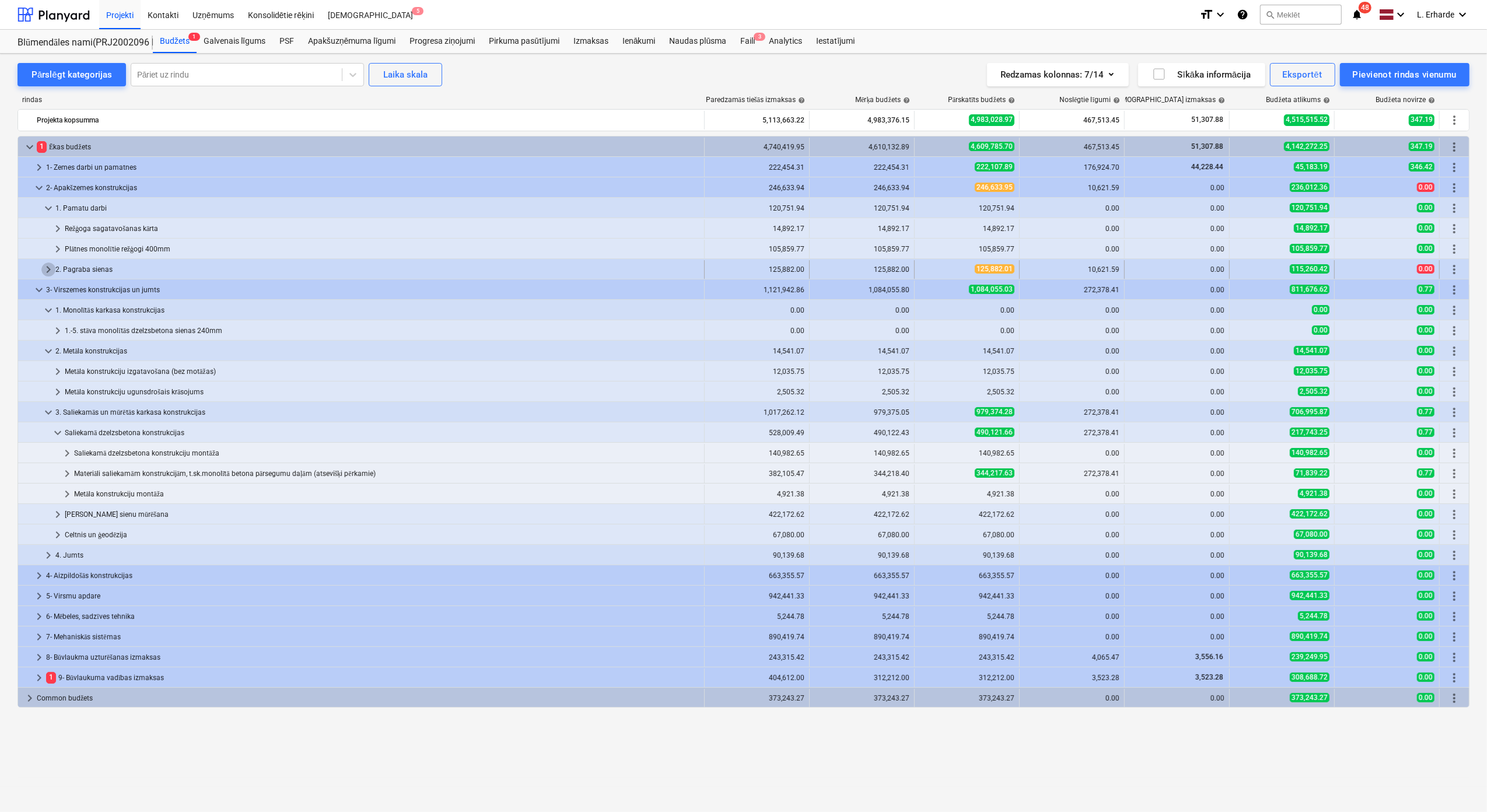
click at [47, 274] on span "keyboard_arrow_right" at bounding box center [49, 270] width 14 height 14
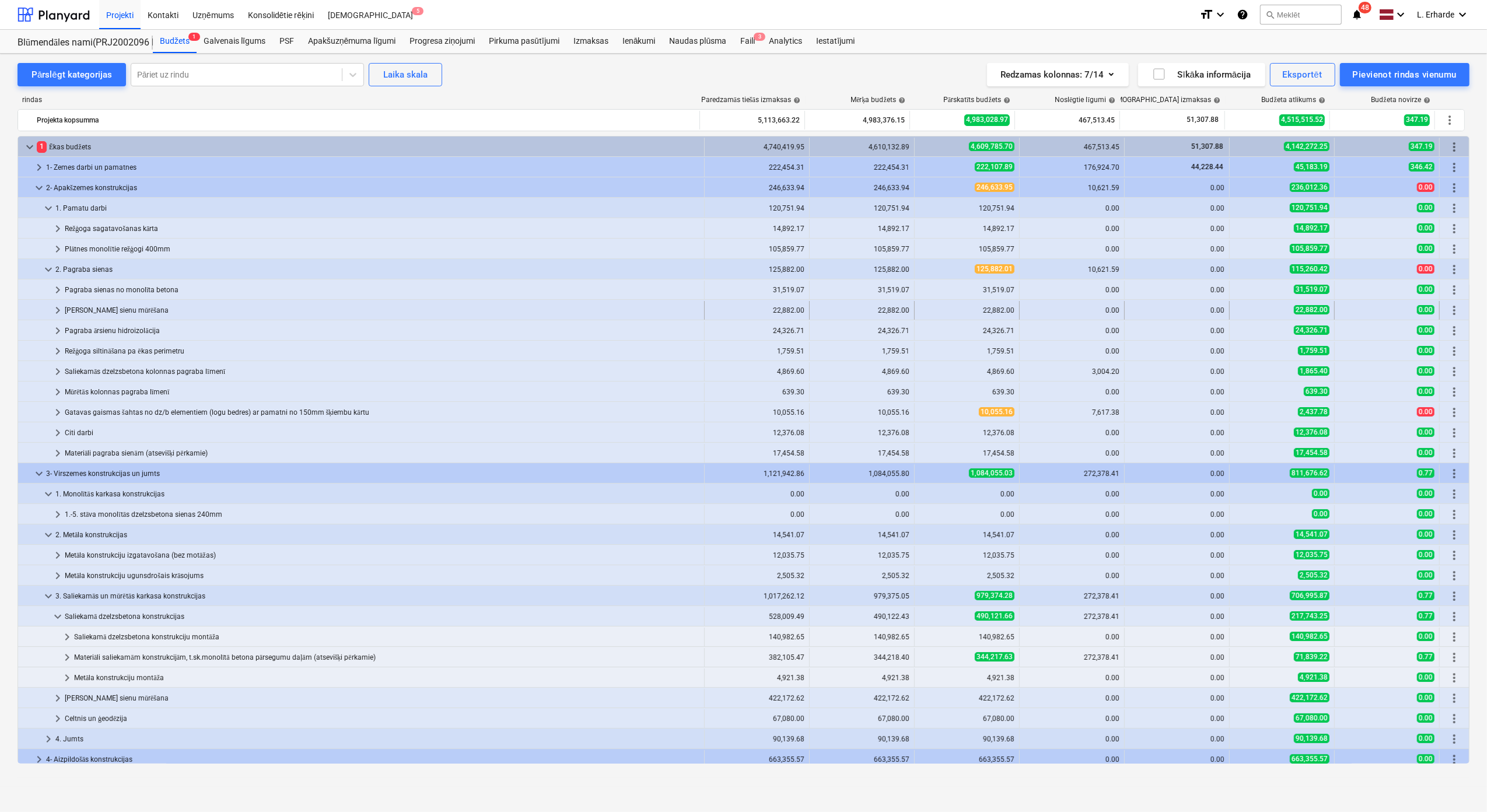
click at [117, 316] on div "Nesošo sienu mūrēšana" at bounding box center [382, 311] width 635 height 19
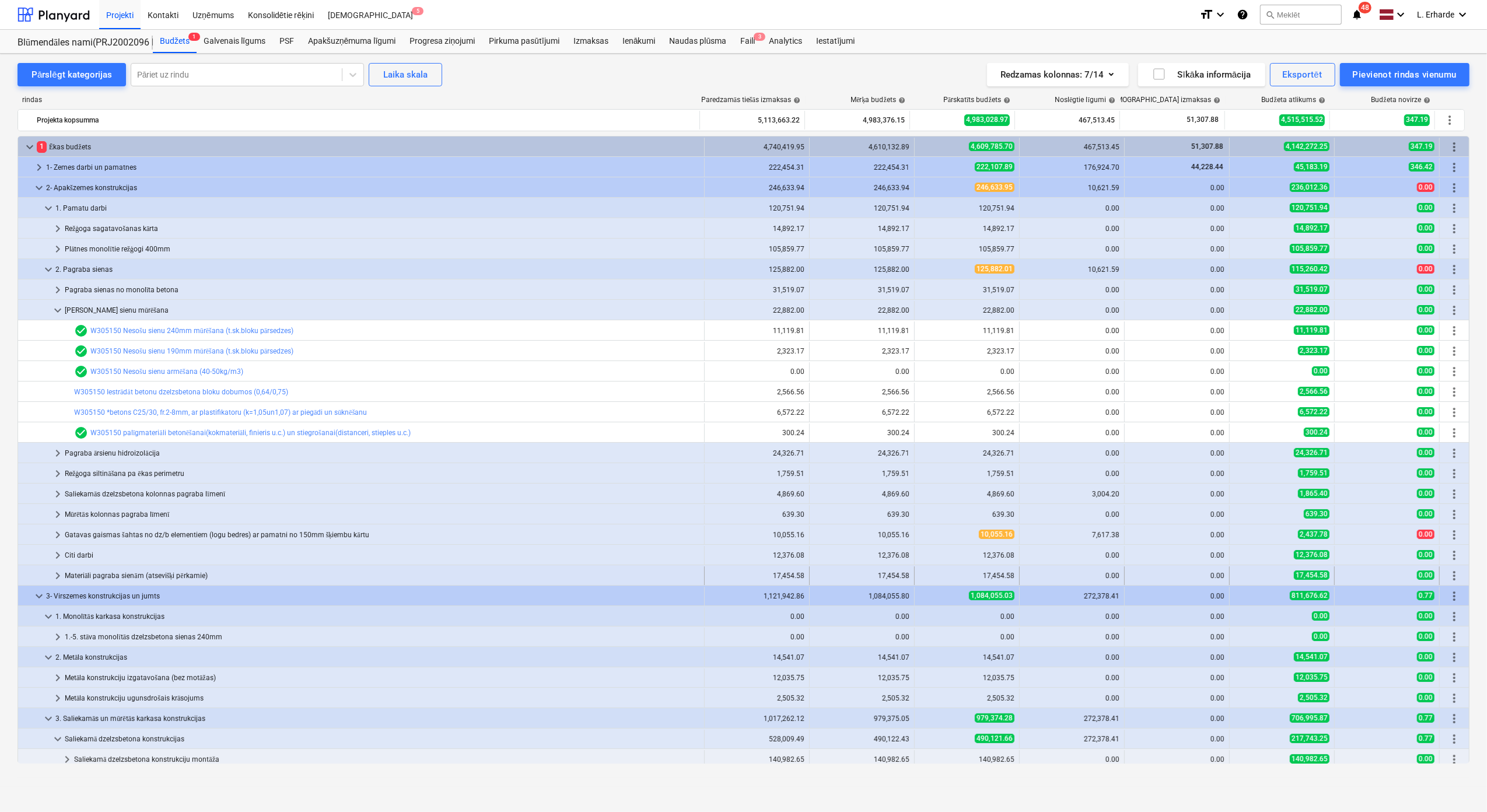
click at [157, 575] on div "Materiāli pagraba sienām (atsevišķi pērkamie)" at bounding box center [382, 576] width 635 height 19
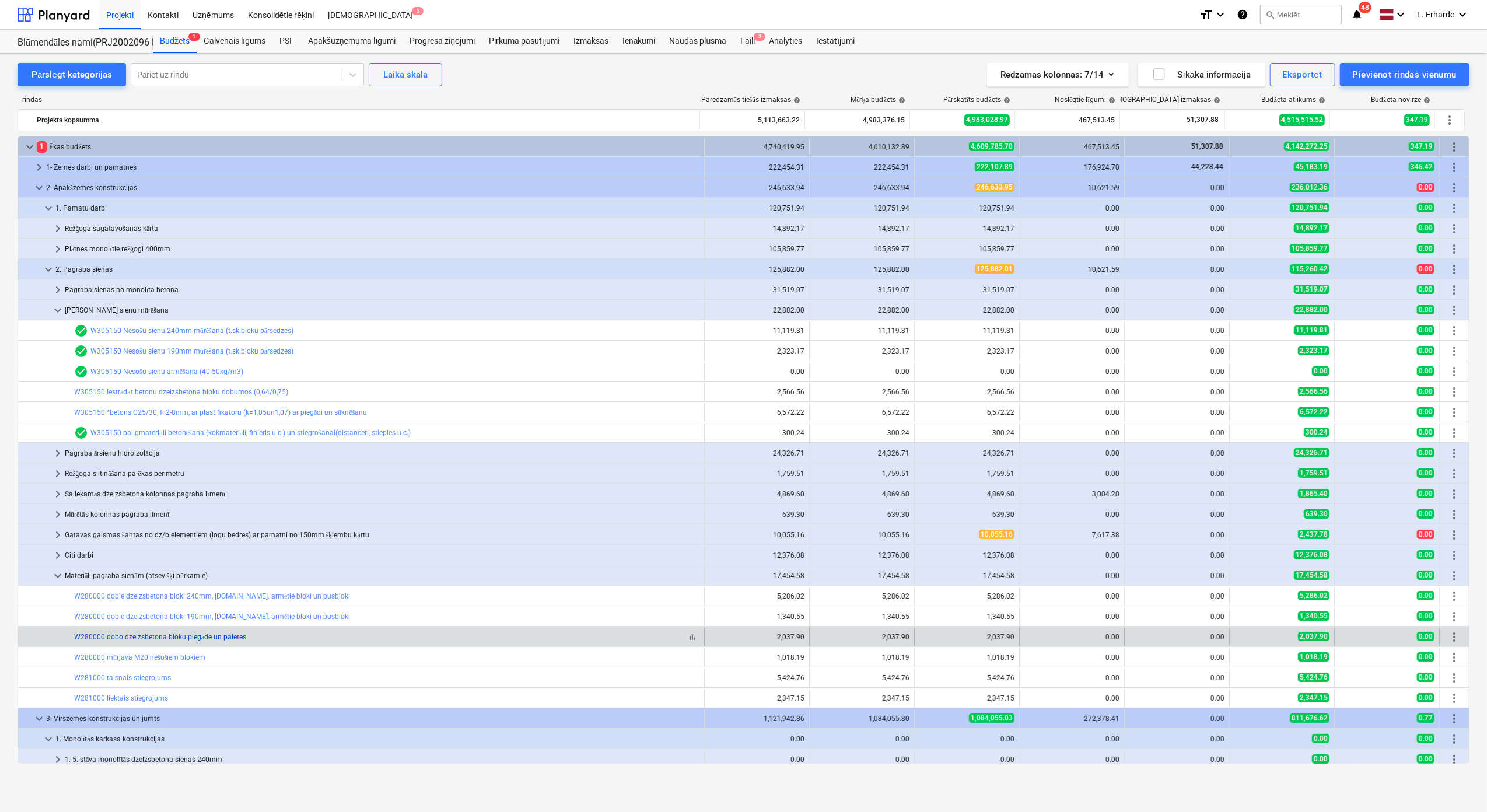
click at [229, 638] on link "W280000 dobo dzelzsbetona bloku piegāde un paletes" at bounding box center [160, 636] width 172 height 8
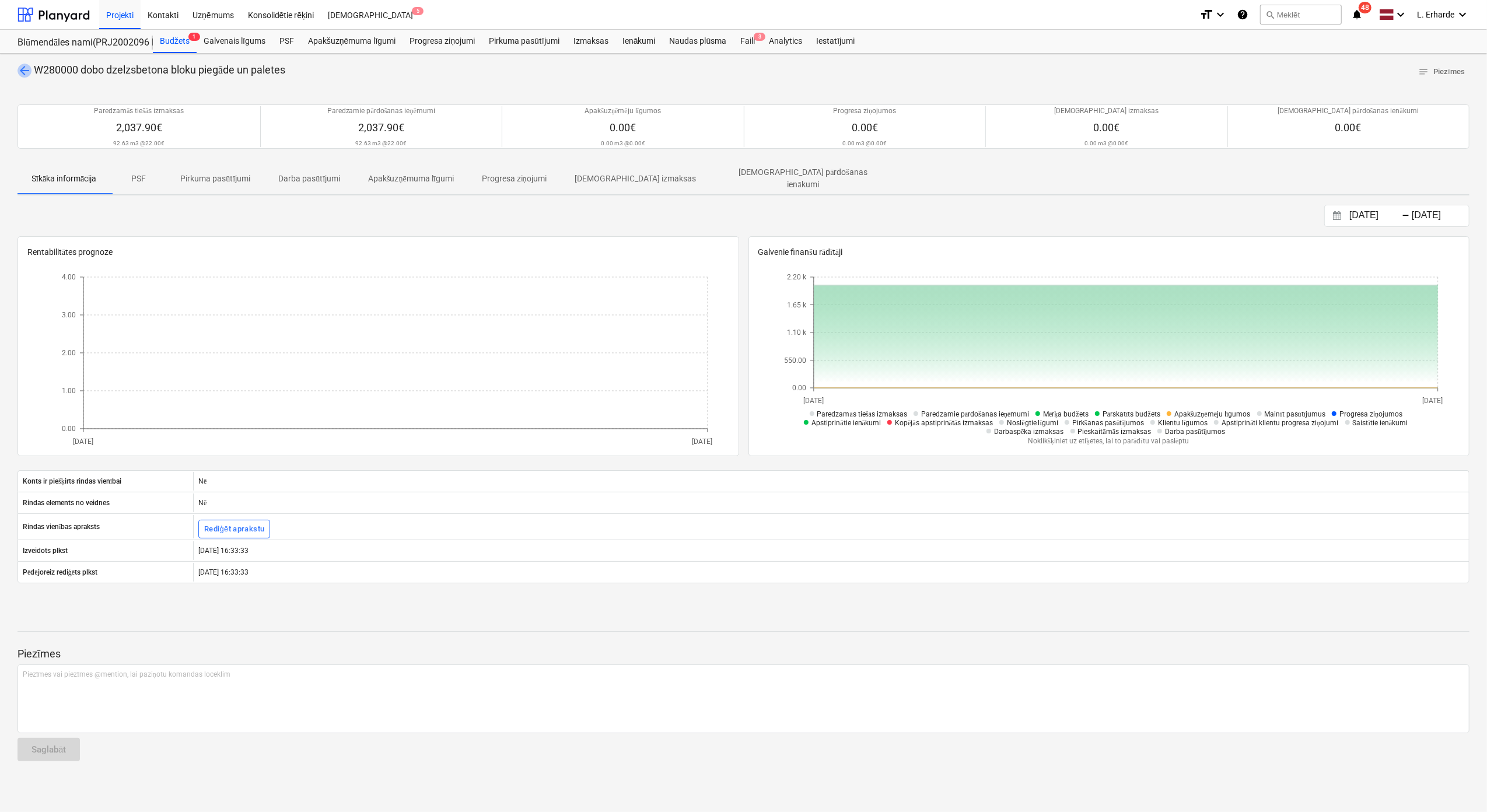
click at [26, 73] on span "arrow_back" at bounding box center [25, 71] width 14 height 14
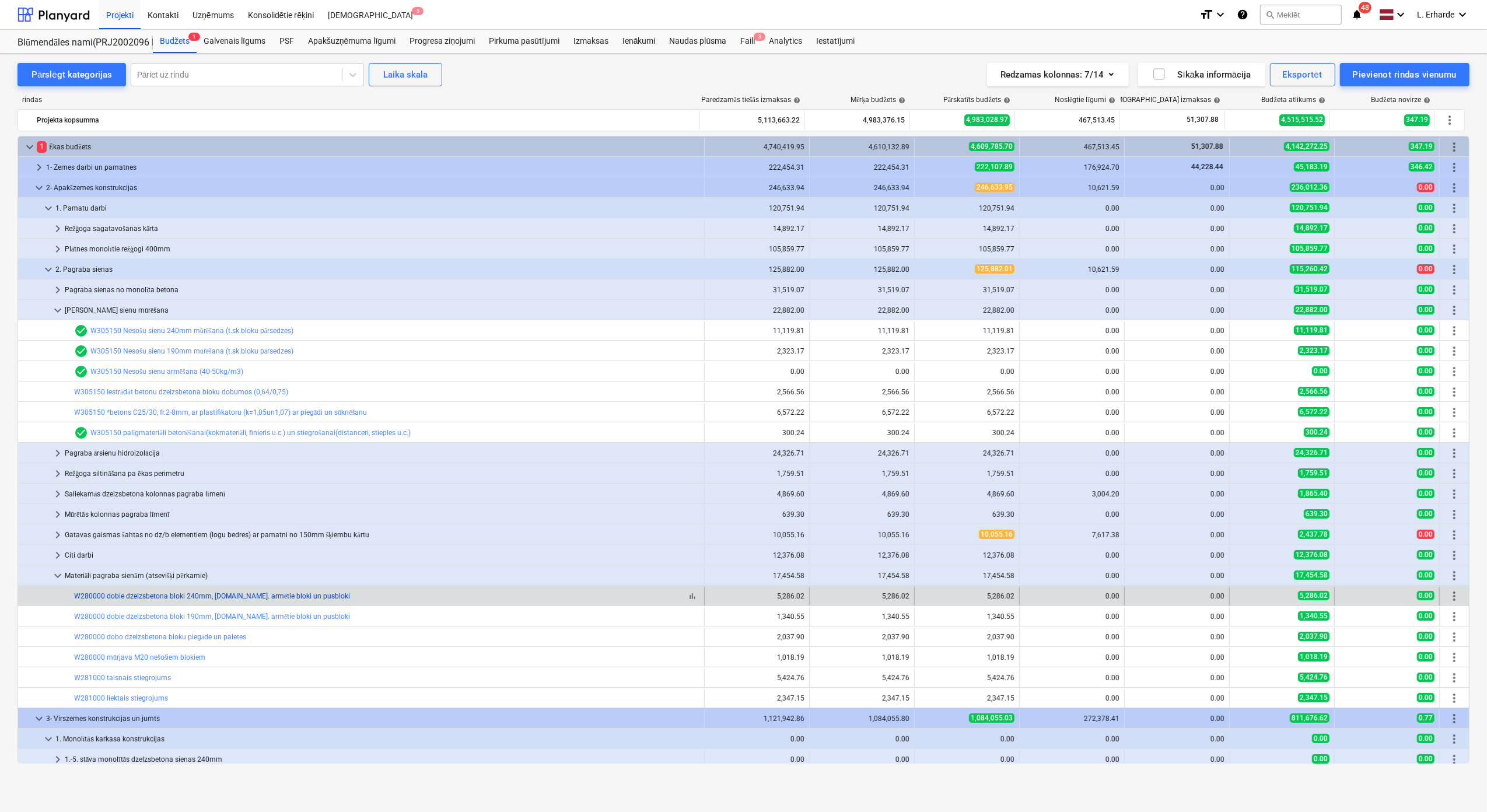
click at [281, 600] on link "W280000 dobie dzelzsbetona bloki 240mm, t.sk. armētie bloki un pusbloki" at bounding box center [212, 595] width 276 height 8
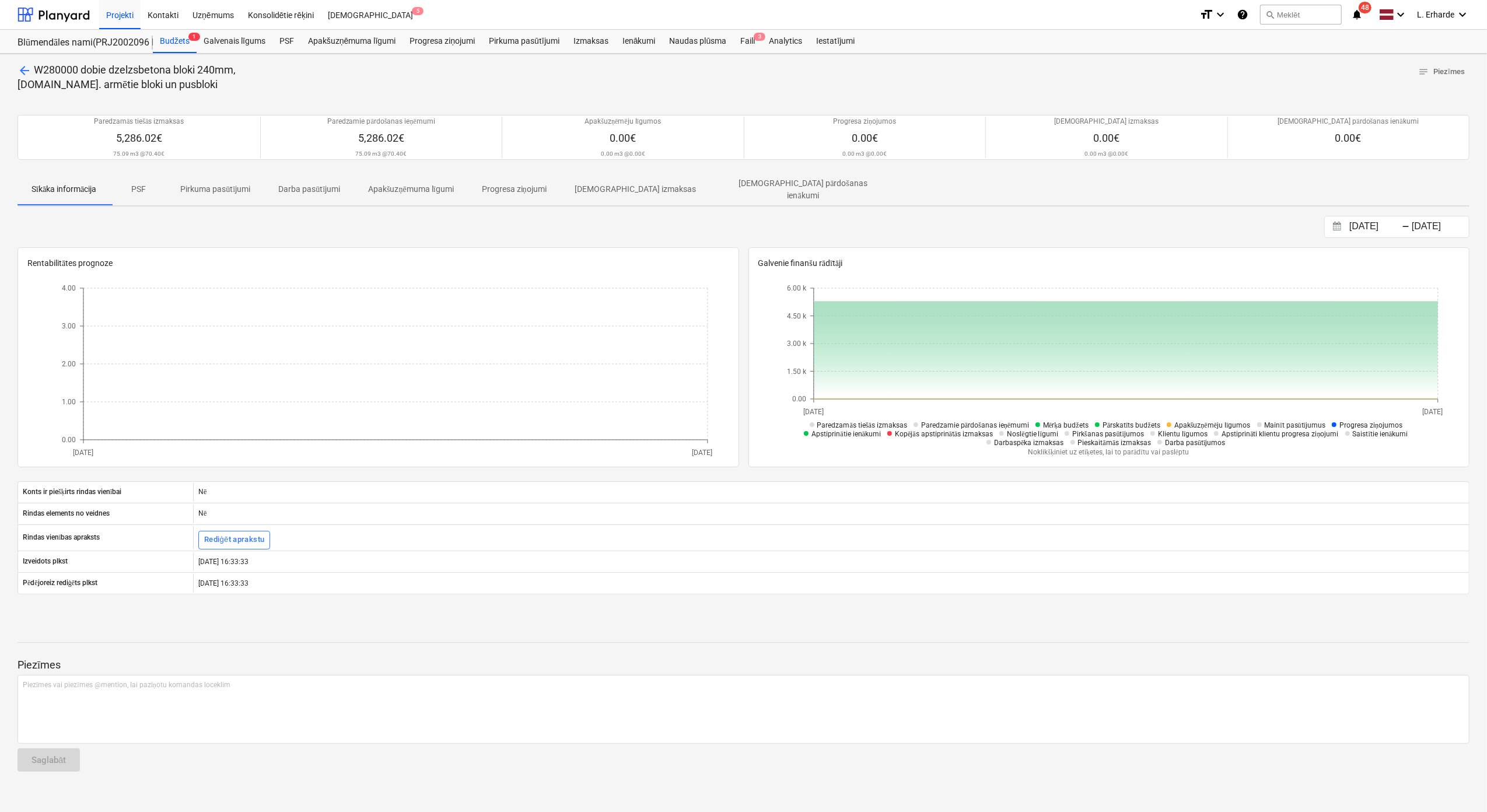
click at [23, 62] on div "arrow_back W280000 dobie dzelzsbetona bloki 240mm, t.sk. armētie bloki un pusbl…" at bounding box center [744, 433] width 1487 height 758
click at [28, 66] on span "arrow_back" at bounding box center [25, 71] width 14 height 14
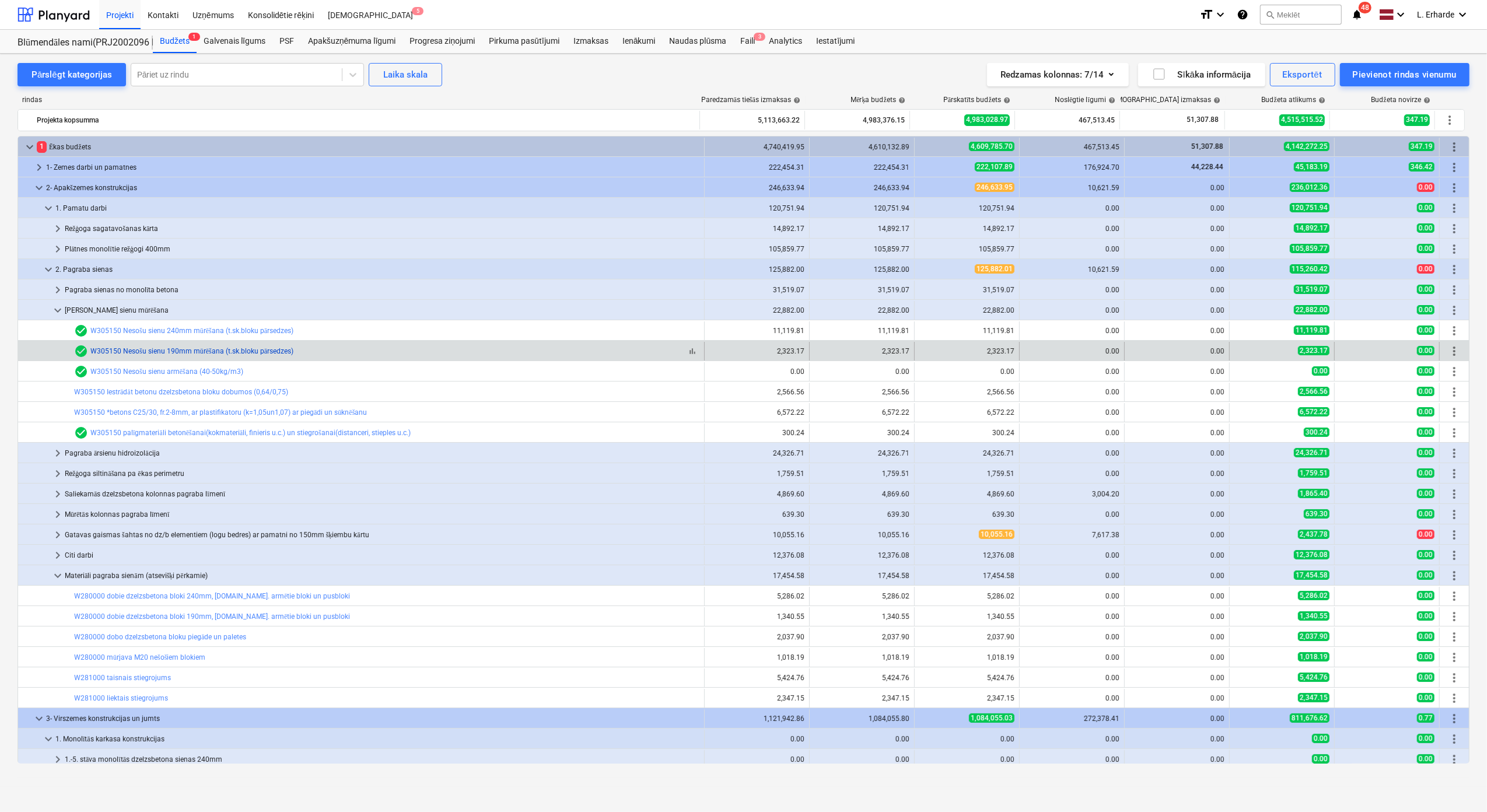
click at [286, 353] on link "W305150 Nesošu sienu 190mm mūrēšana (t.sk.bloku pārsedzes)" at bounding box center [191, 351] width 203 height 8
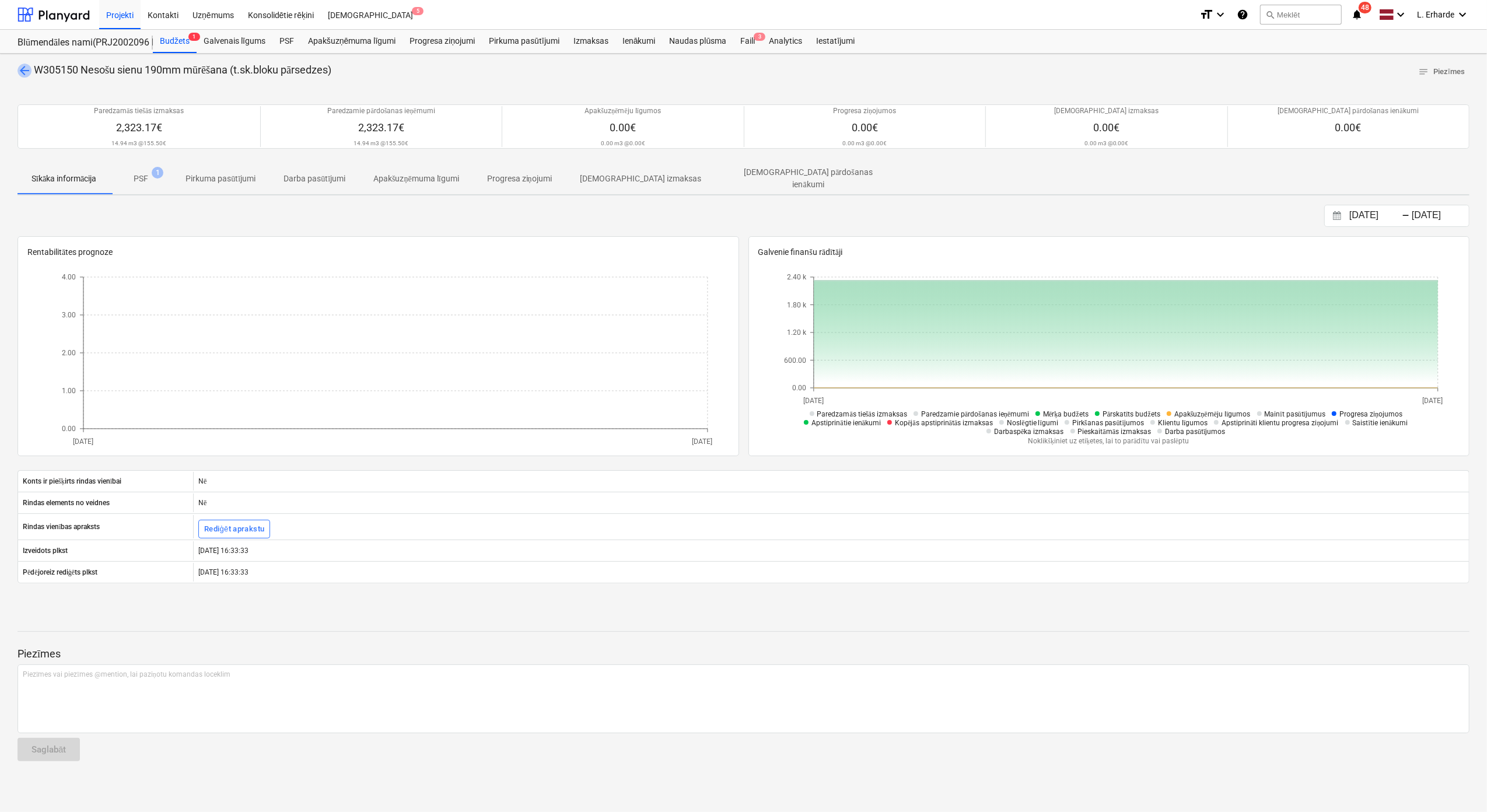
click at [28, 66] on span "arrow_back" at bounding box center [25, 71] width 14 height 14
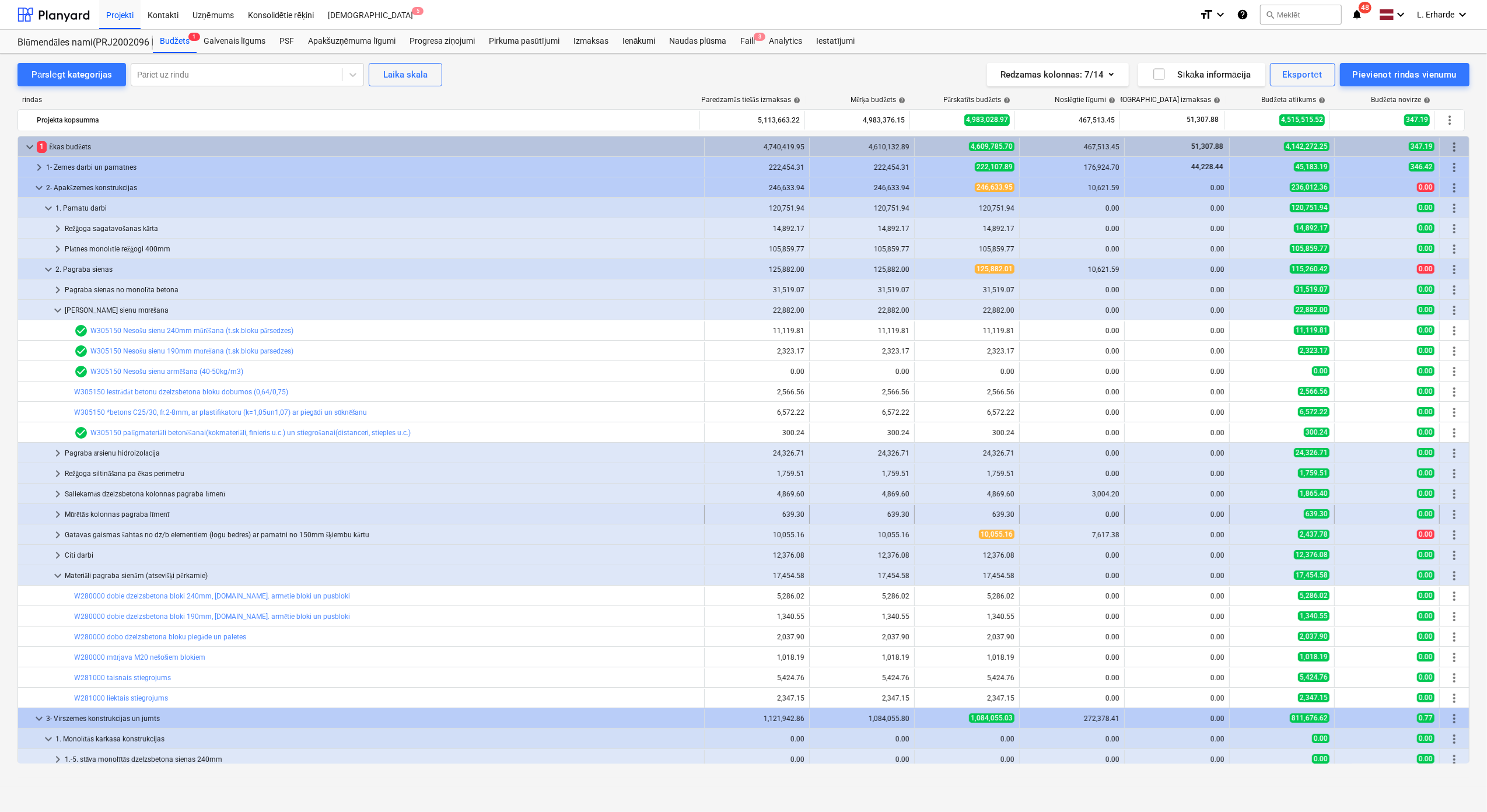
click at [155, 518] on div "Mūrētās kolonnas pagraba līmenī" at bounding box center [382, 515] width 635 height 19
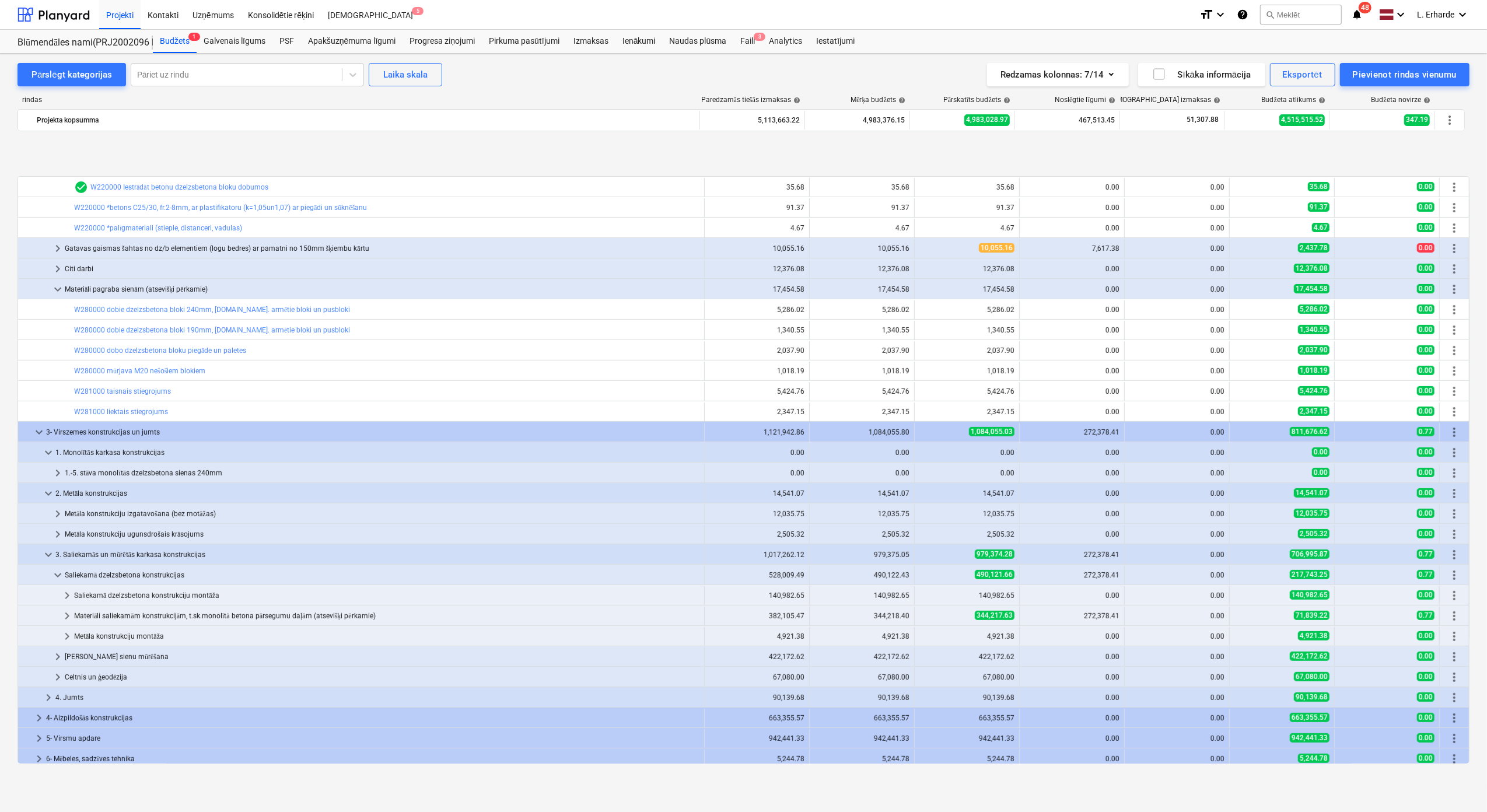
scroll to position [467, 0]
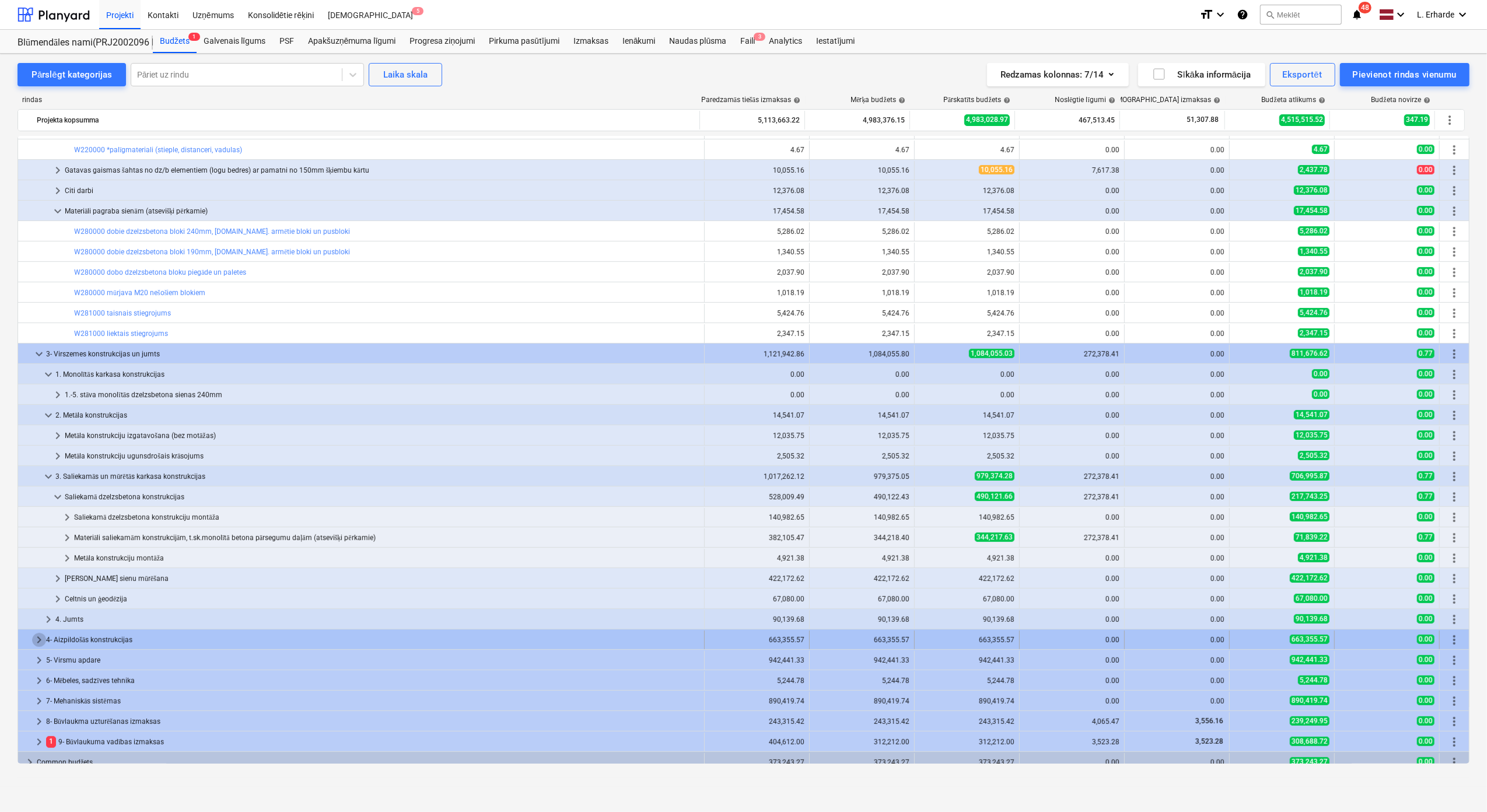
click at [35, 637] on span "keyboard_arrow_right" at bounding box center [39, 640] width 14 height 14
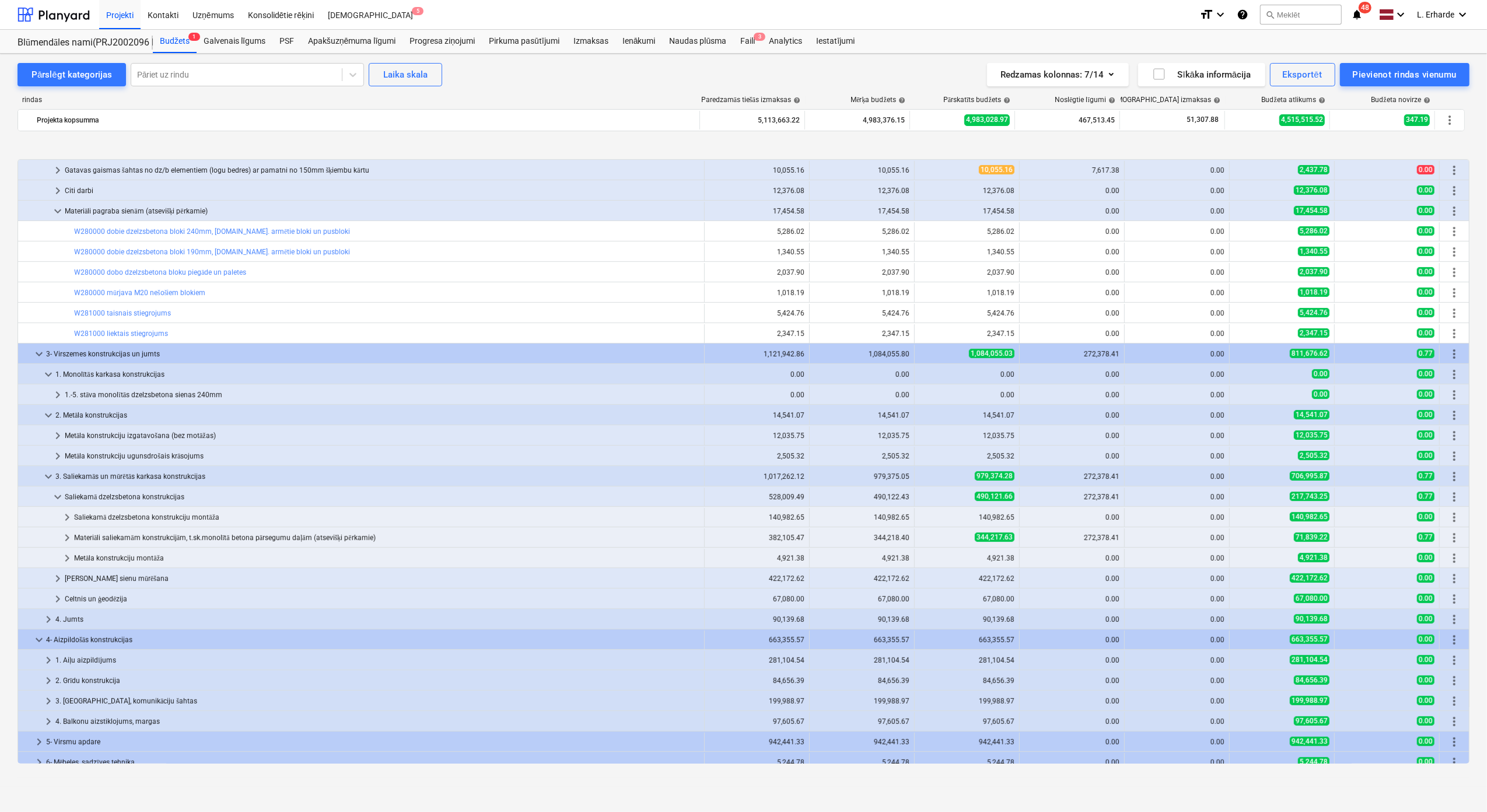
scroll to position [544, 0]
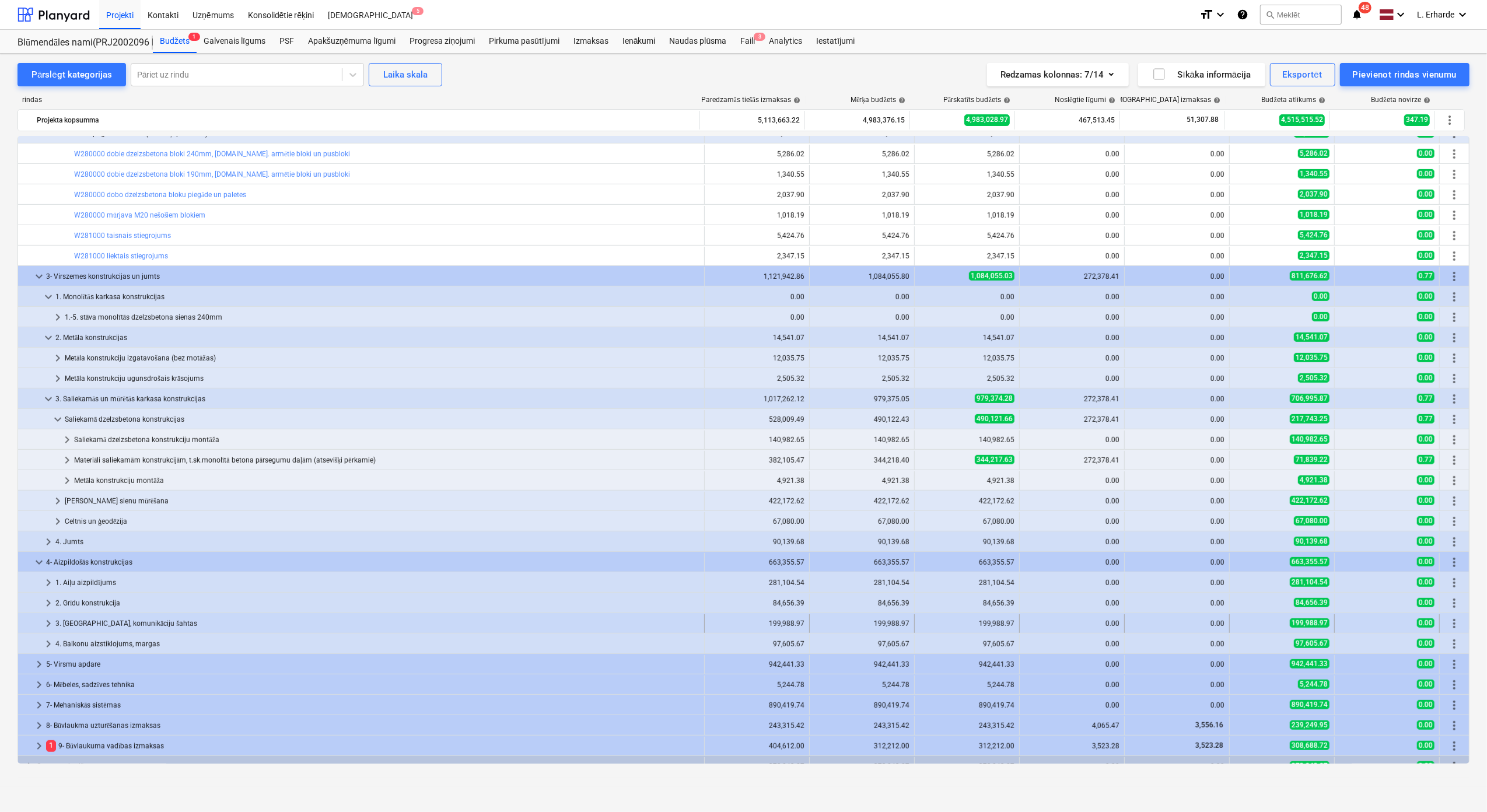
click at [122, 618] on div "3. Starpsienas, komunikāciju šahtas" at bounding box center [378, 623] width 644 height 19
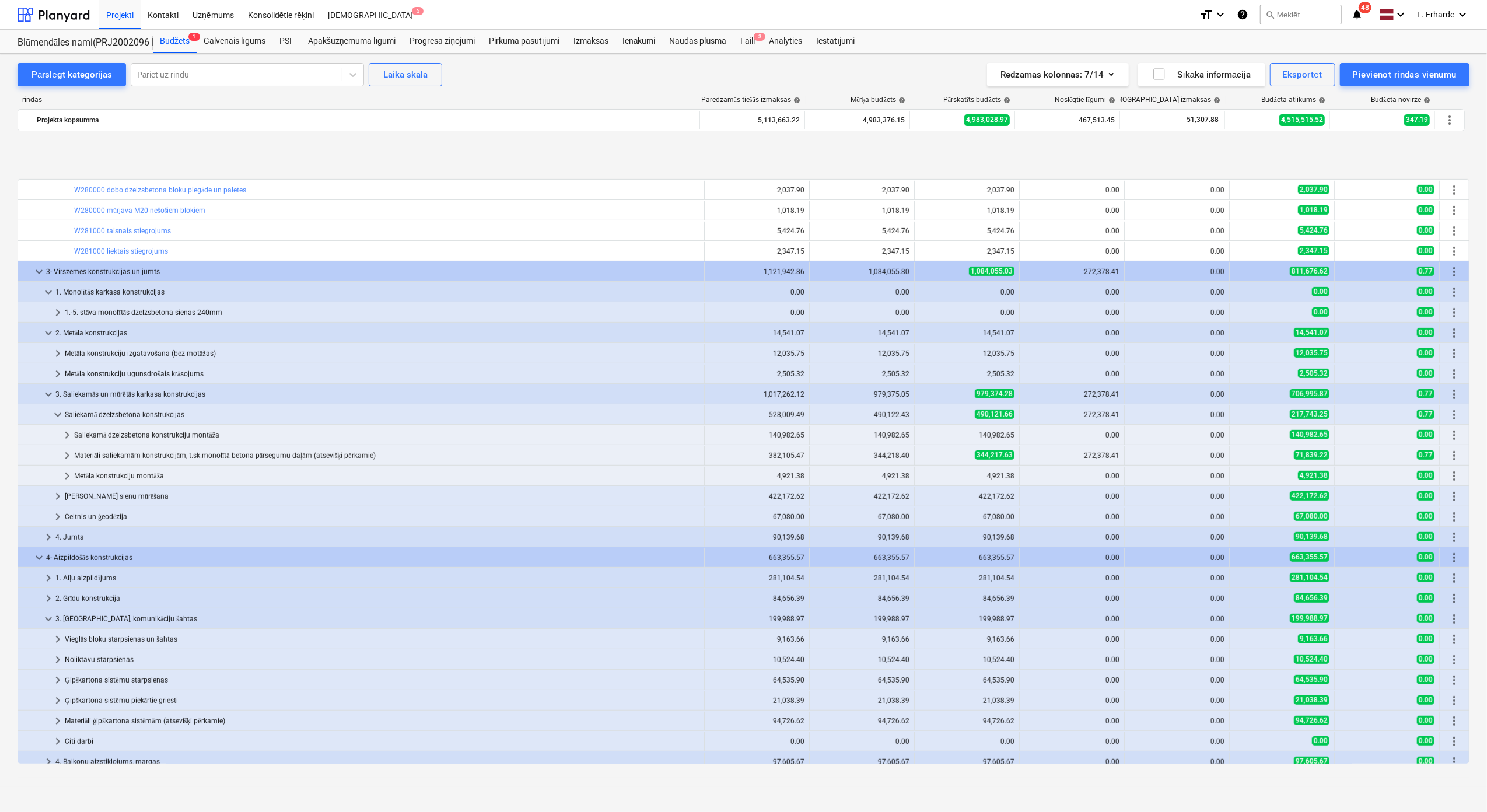
scroll to position [621, 0]
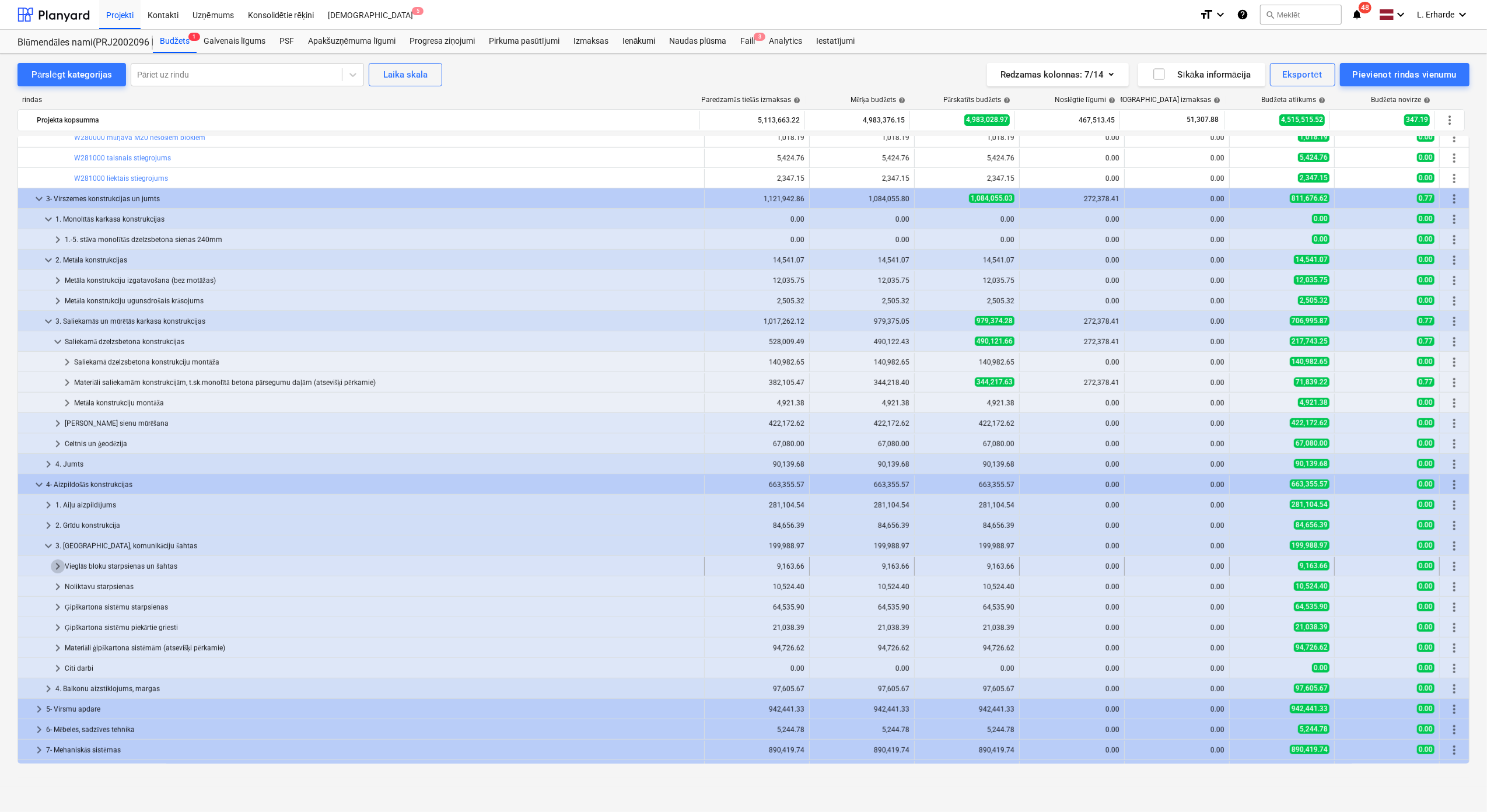
click at [57, 568] on span "keyboard_arrow_right" at bounding box center [57, 566] width 14 height 14
